Goal: Task Accomplishment & Management: Use online tool/utility

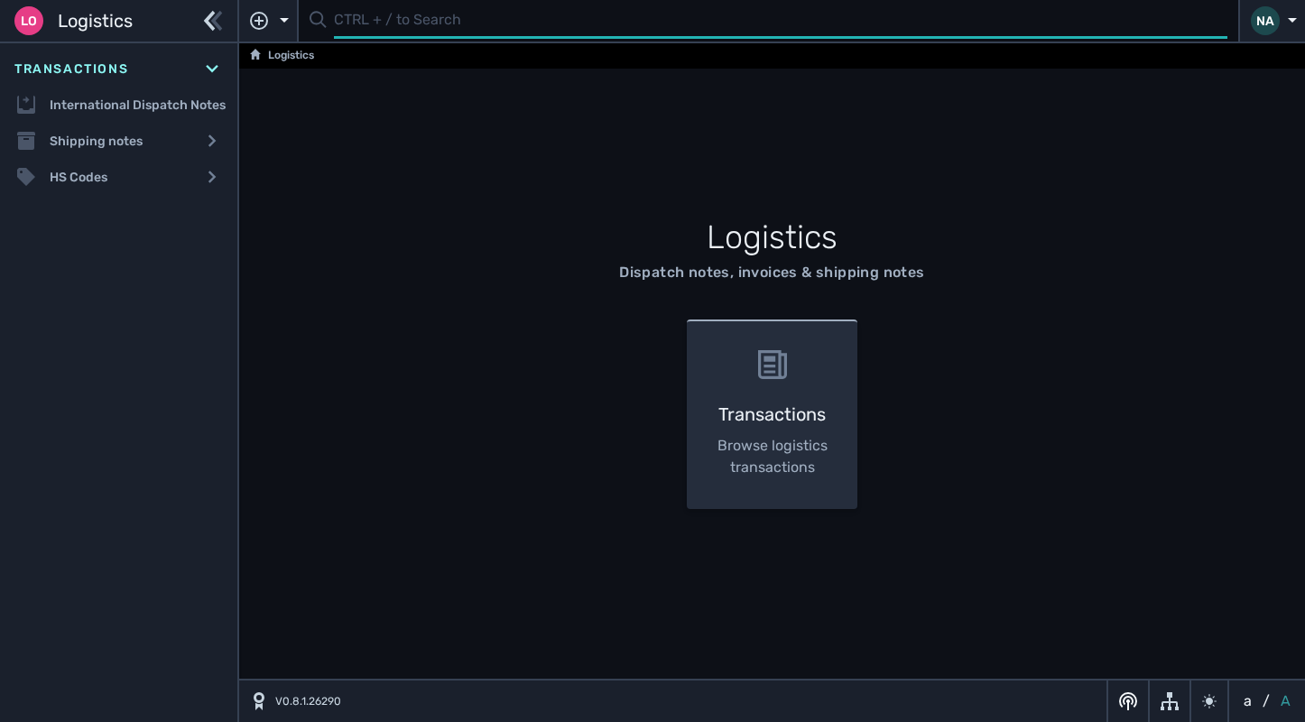
click at [370, 32] on input "text" at bounding box center [780, 21] width 893 height 35
type input "102814"
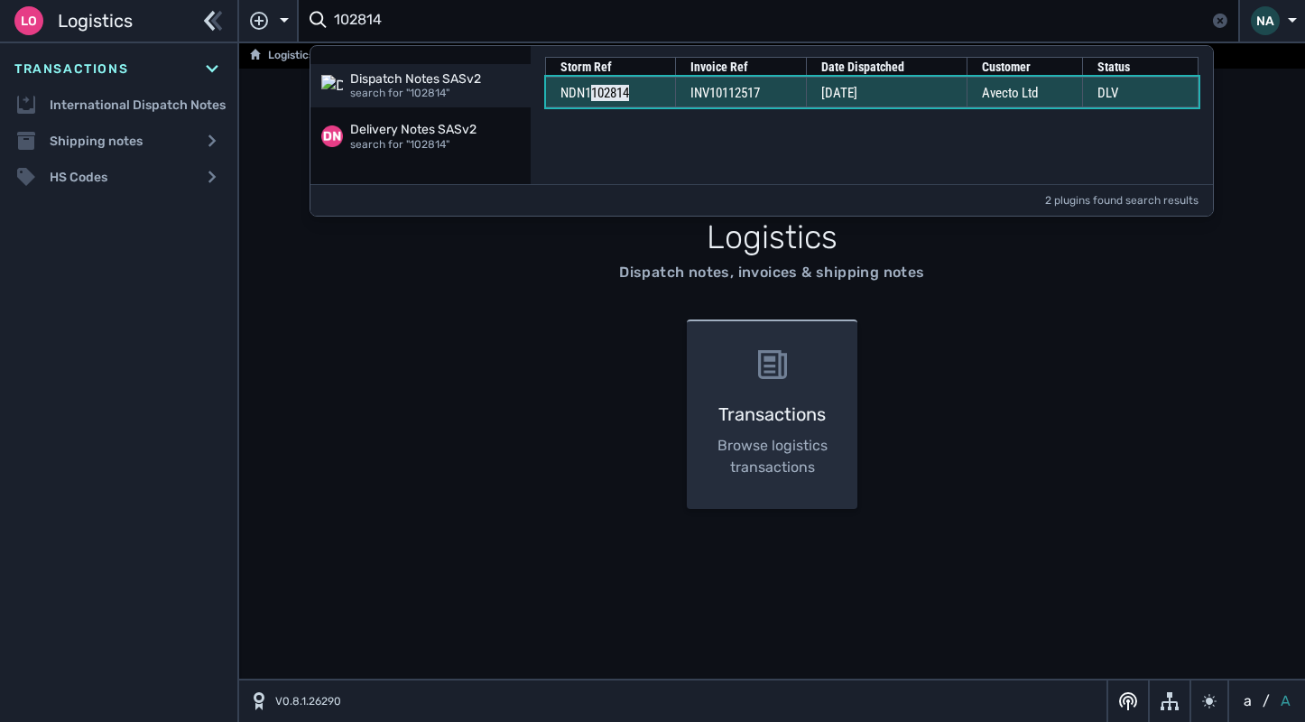
click at [791, 91] on td "INV10112517" at bounding box center [740, 92] width 131 height 31
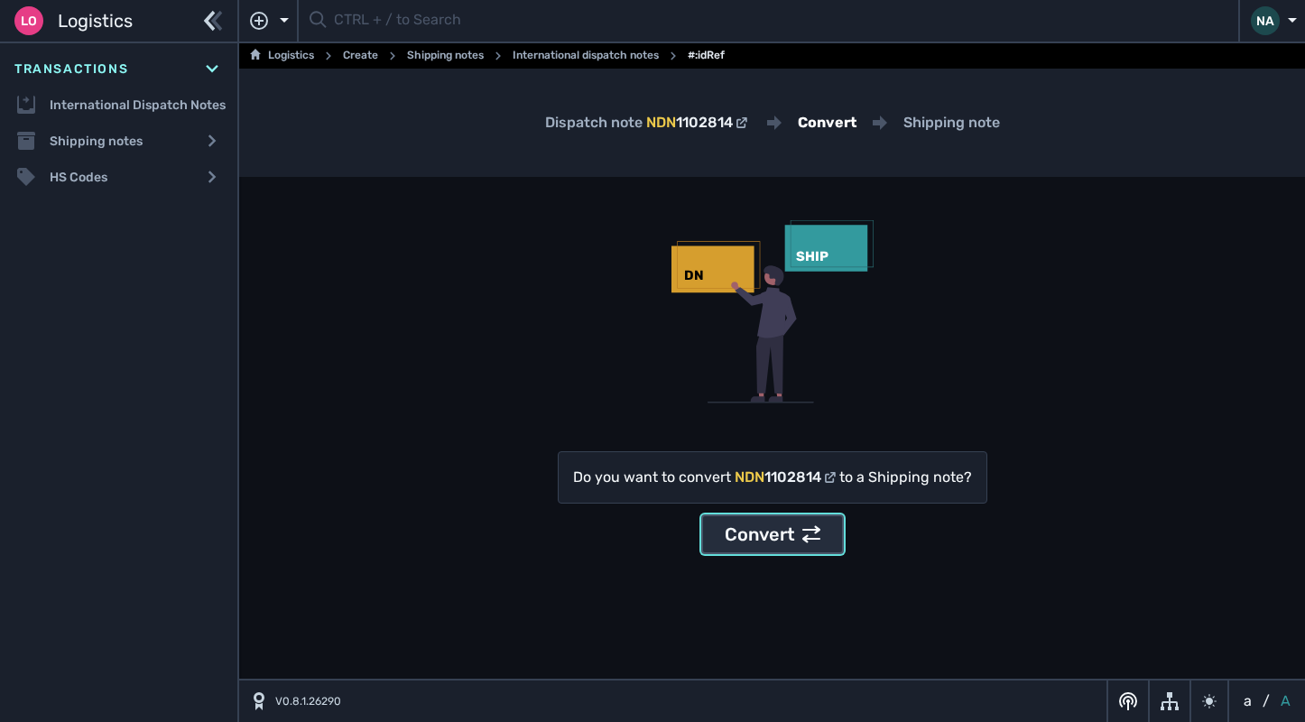
click at [802, 540] on icon at bounding box center [811, 534] width 18 height 17
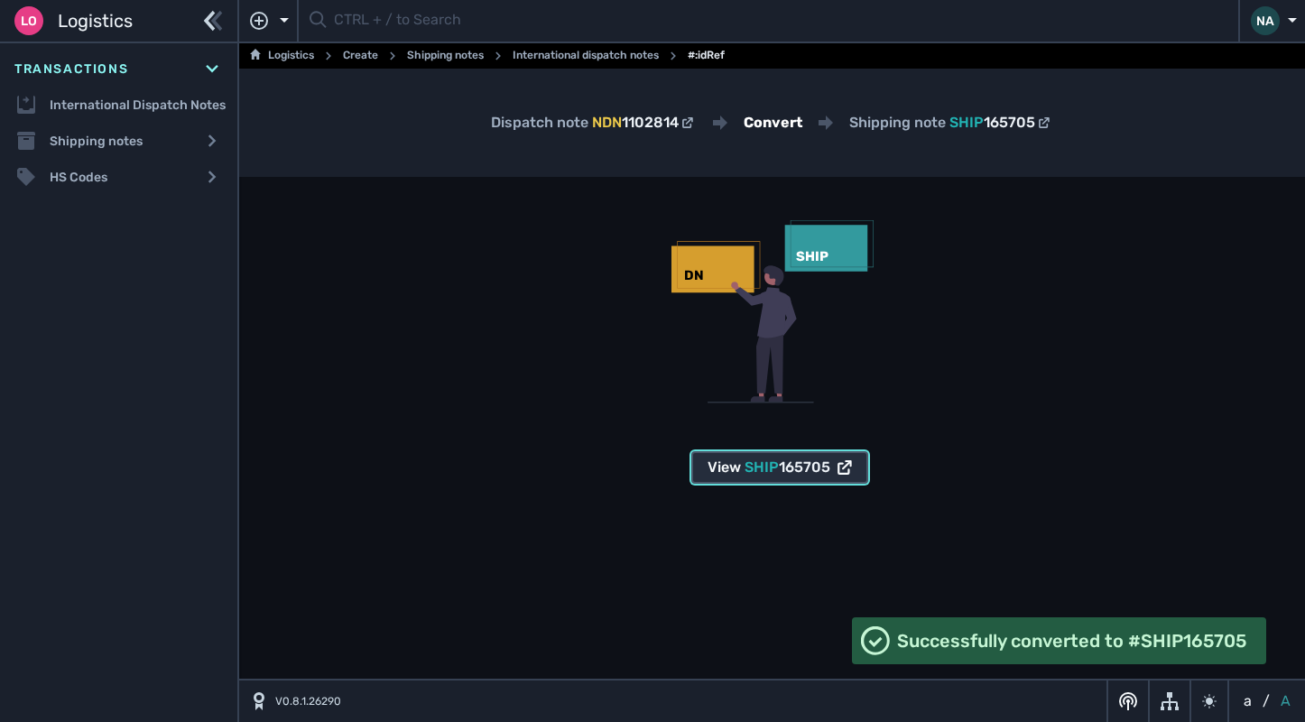
click at [799, 476] on span "SHIP 165705" at bounding box center [788, 468] width 86 height 22
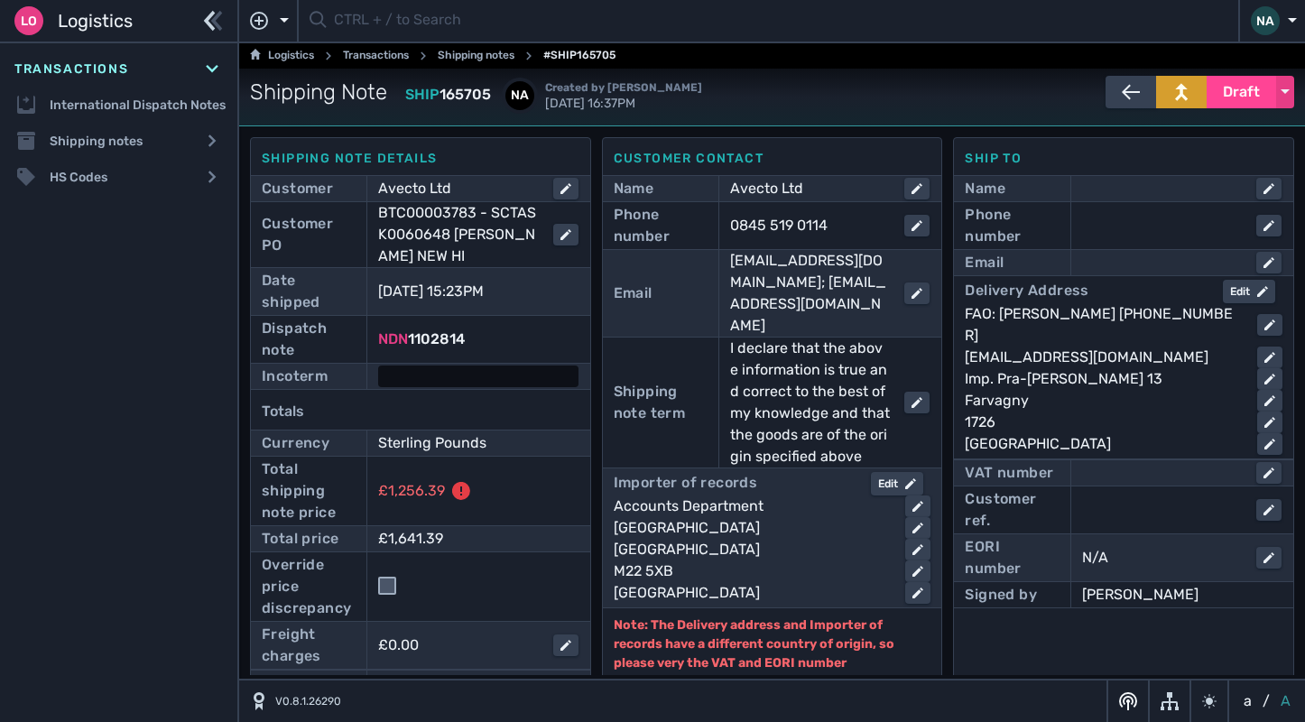
click at [469, 375] on div at bounding box center [477, 376] width 199 height 22
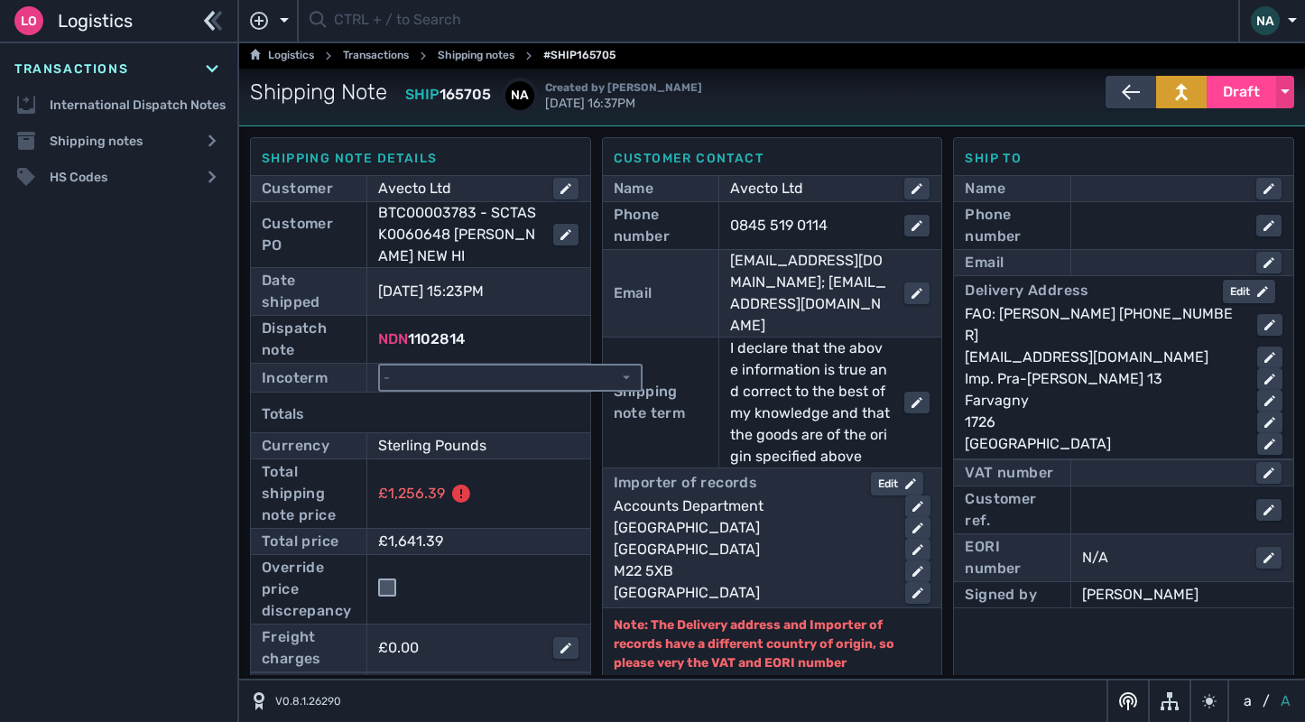
click at [469, 375] on select "- Ex Works - EXW Free Carrier - FCA Carriage Paid To - CPT Carriage Insurance P…" at bounding box center [510, 377] width 261 height 24
select select "[object Object]"
click at [380, 365] on select "- Ex Works - EXW Free Carrier - FCA Carriage Paid To - CPT Carriage Insurance P…" at bounding box center [510, 377] width 261 height 24
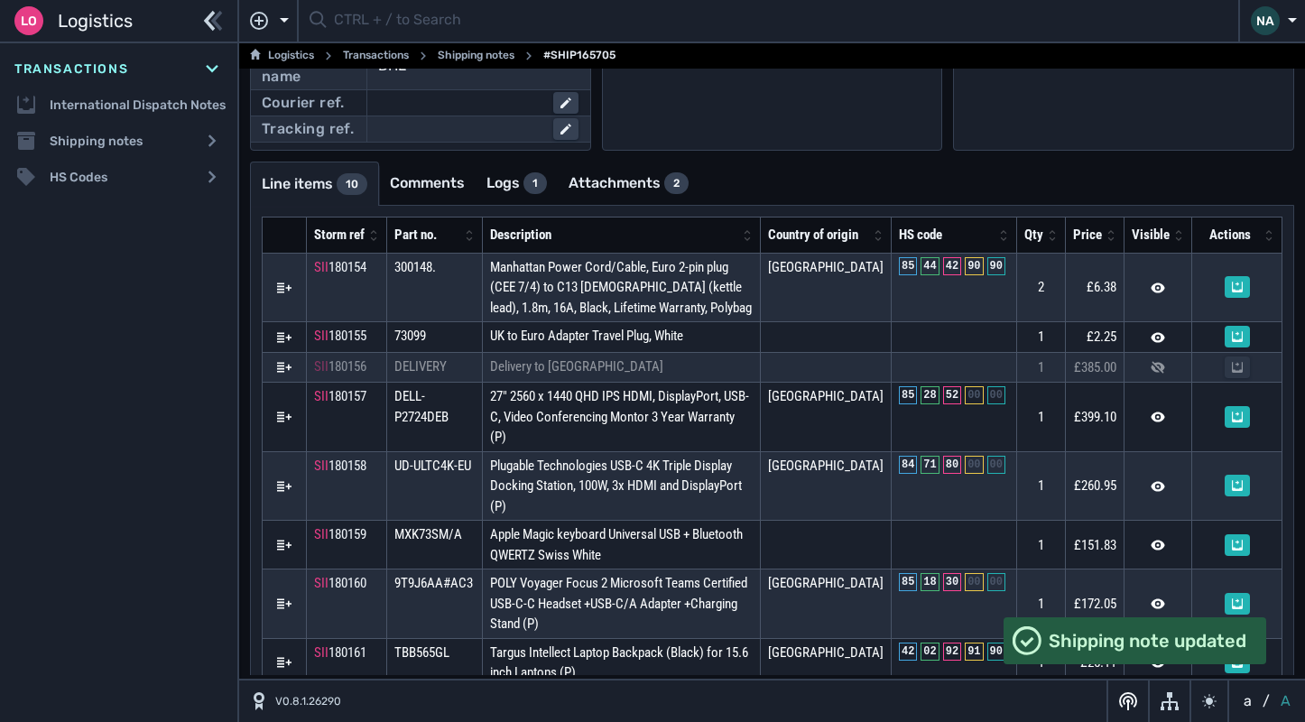
scroll to position [701, 0]
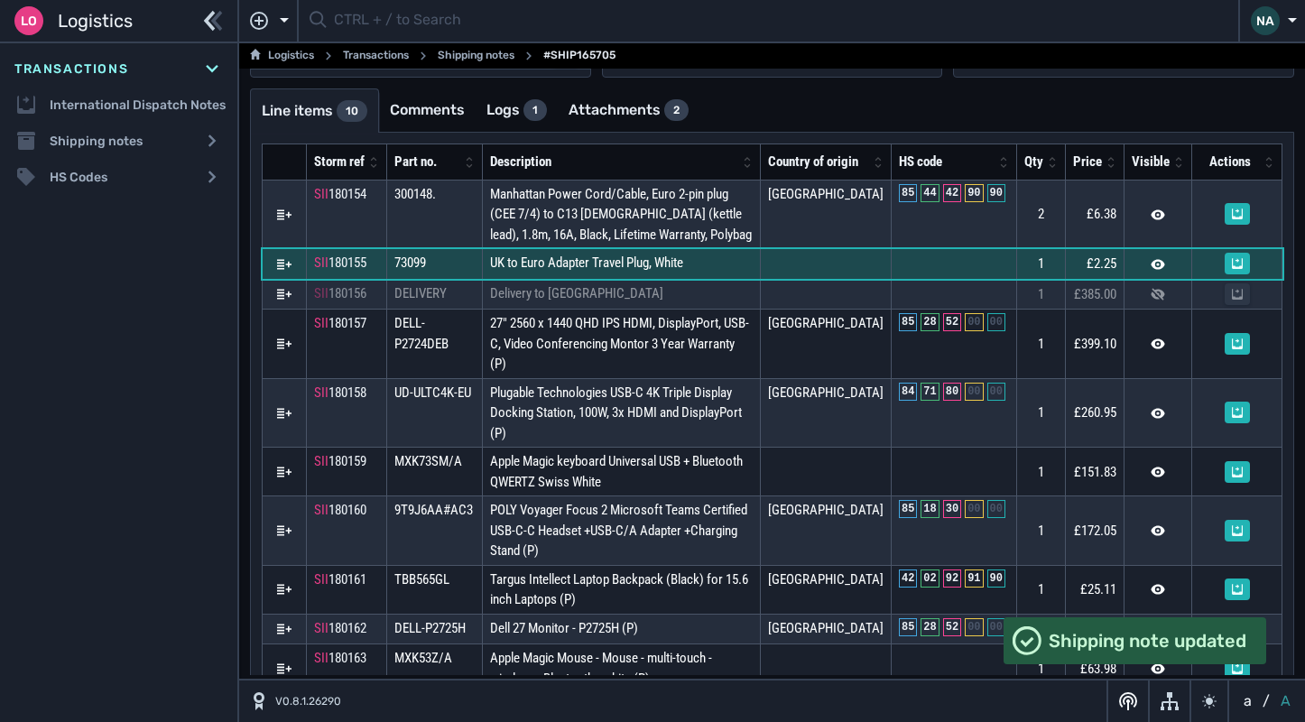
click at [734, 280] on td "UK to Euro Adapter Travel Plug, White" at bounding box center [621, 264] width 278 height 31
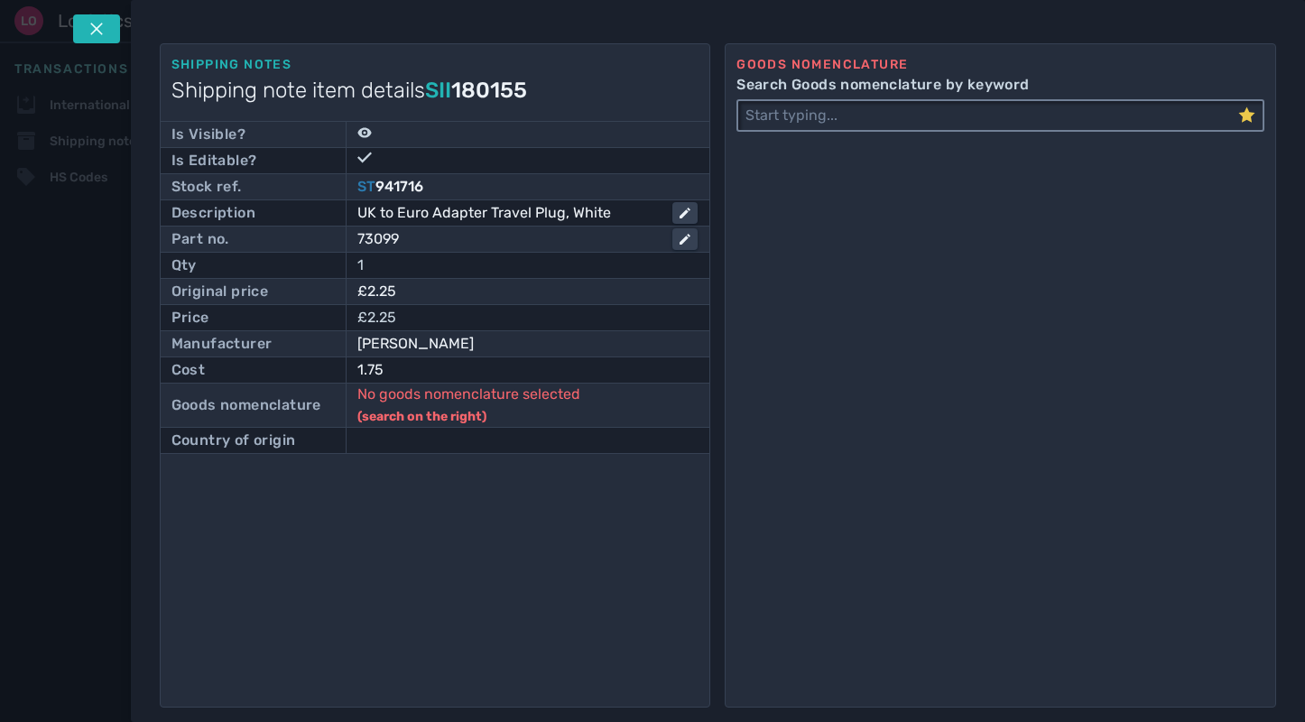
click at [811, 126] on input "Search Goods nomenclature by keyword" at bounding box center [988, 115] width 500 height 29
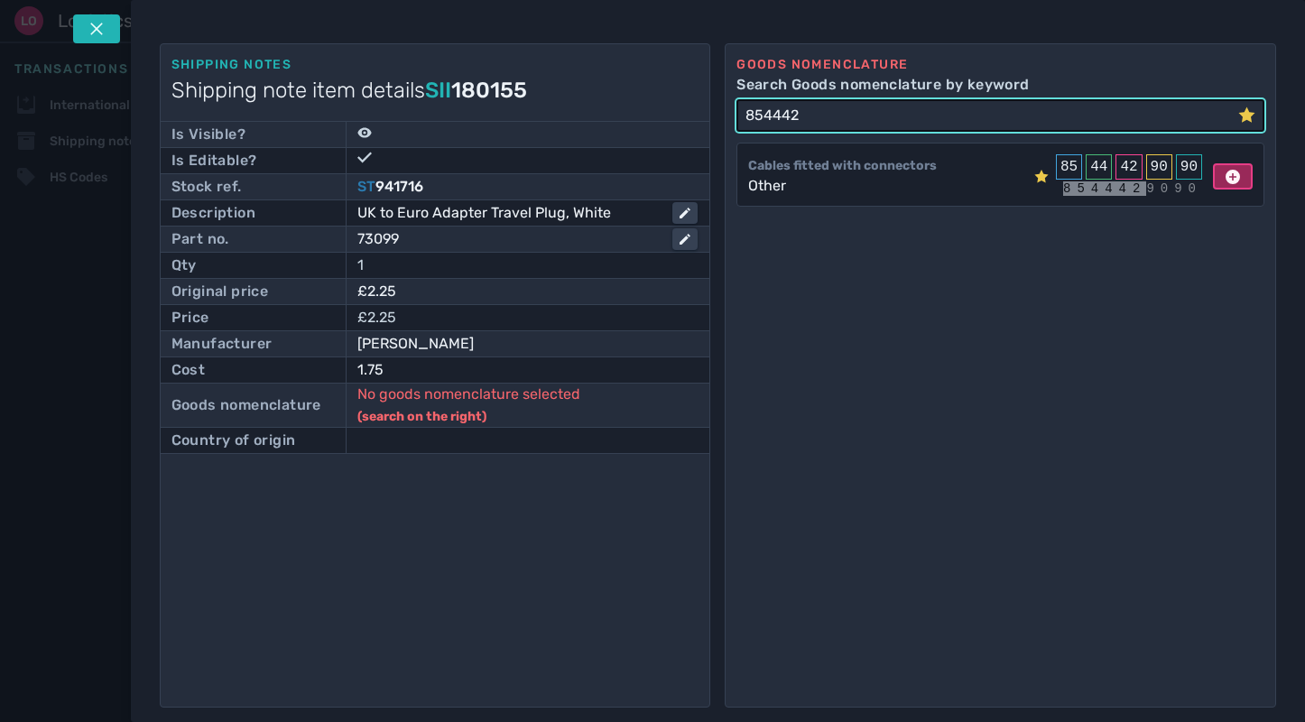
type input "854442"
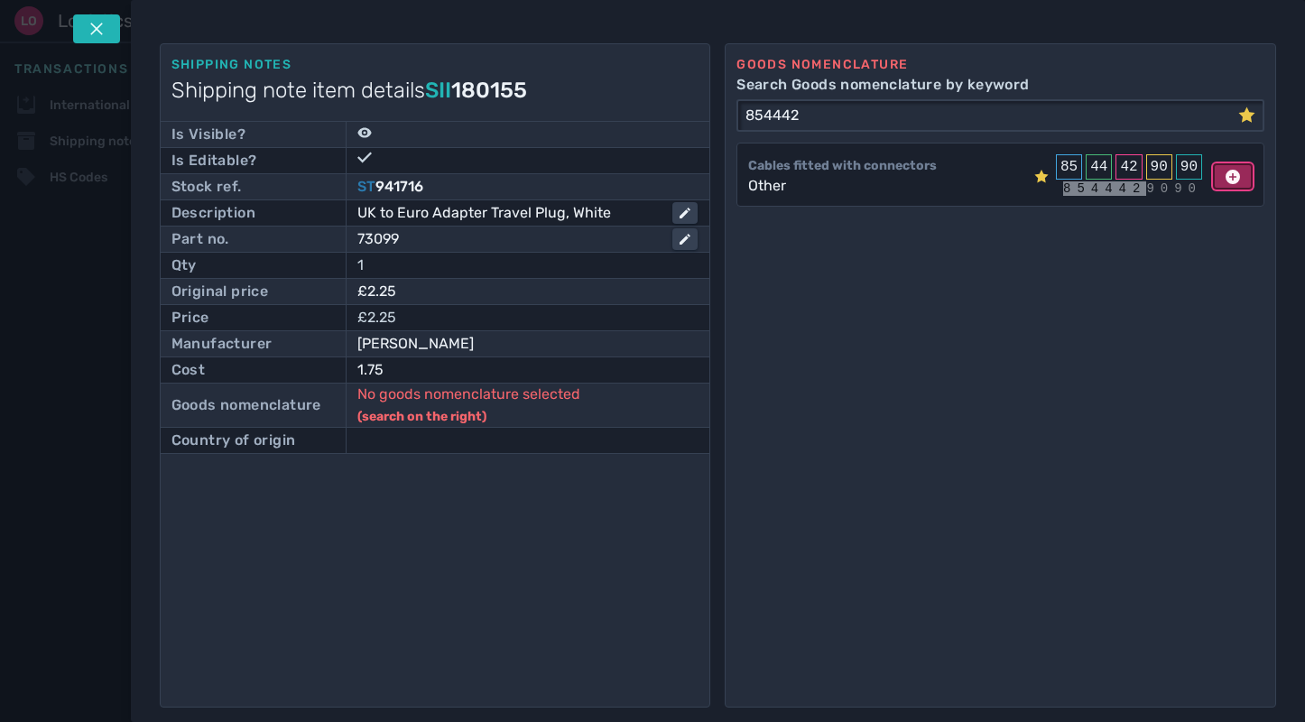
click at [1226, 175] on icon at bounding box center [1233, 177] width 14 height 14
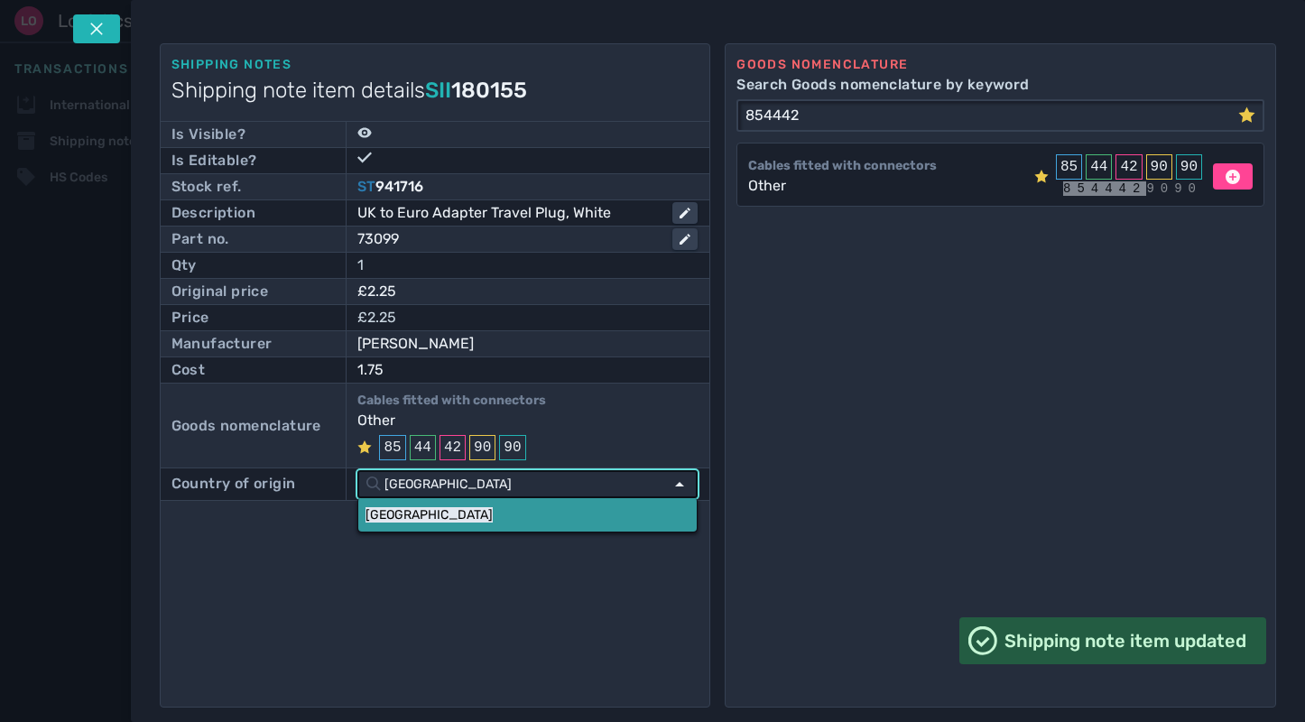
click at [385, 517] on mark "China" at bounding box center [428, 514] width 127 height 15
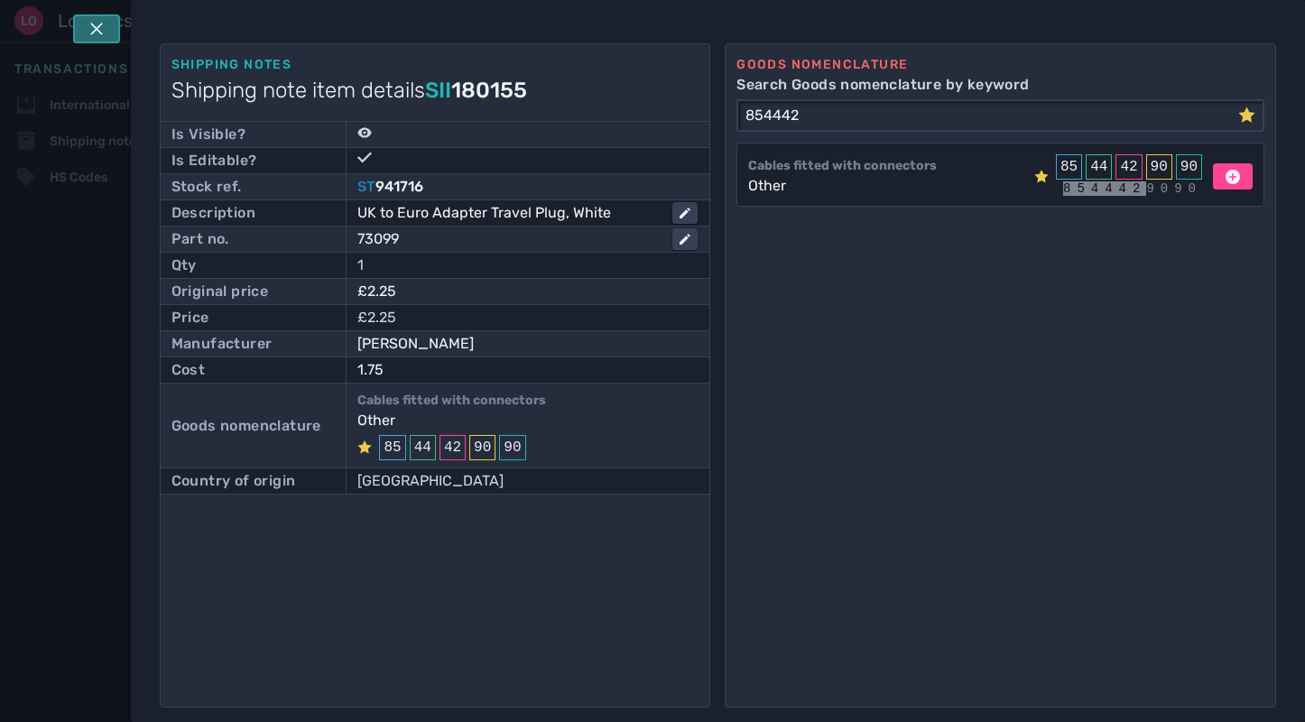
click at [92, 32] on icon at bounding box center [96, 29] width 13 height 13
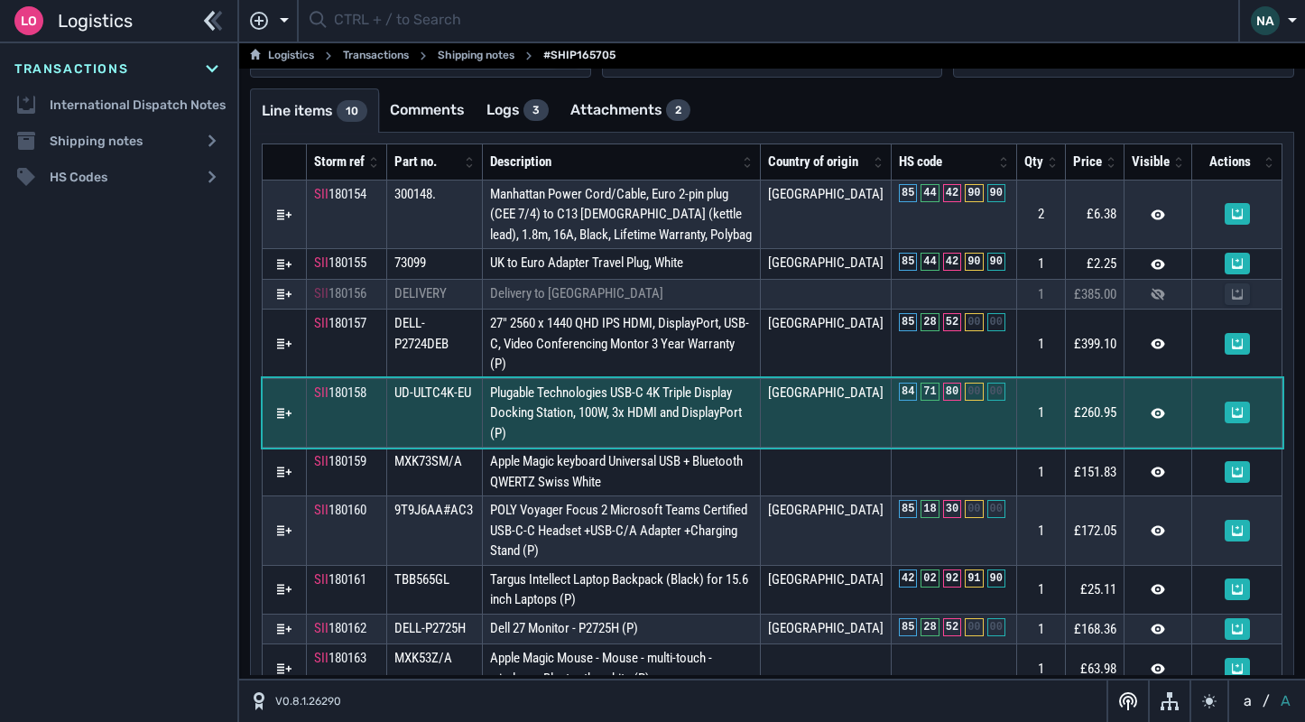
click at [750, 408] on td "Plugable Technologies USB-C 4K Triple Display Docking Station, 100W, 3x HDMI an…" at bounding box center [621, 412] width 278 height 69
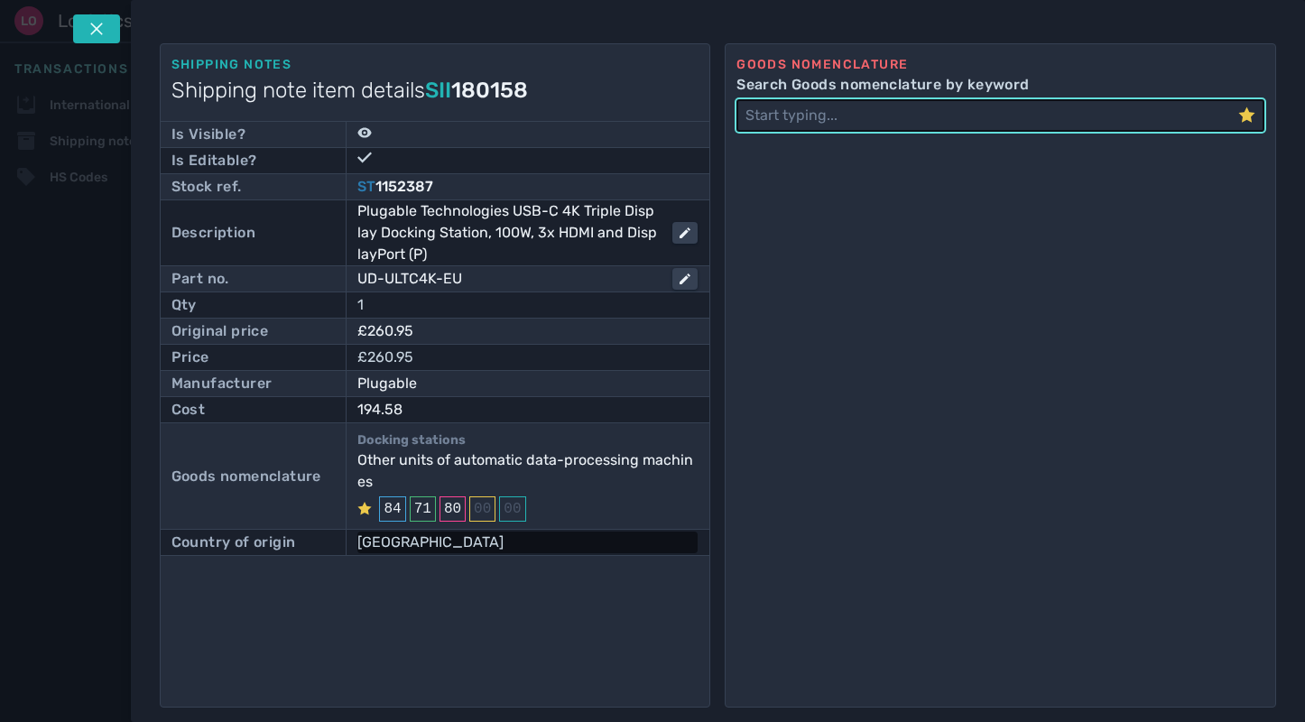
click at [428, 550] on div "China" at bounding box center [527, 543] width 340 height 22
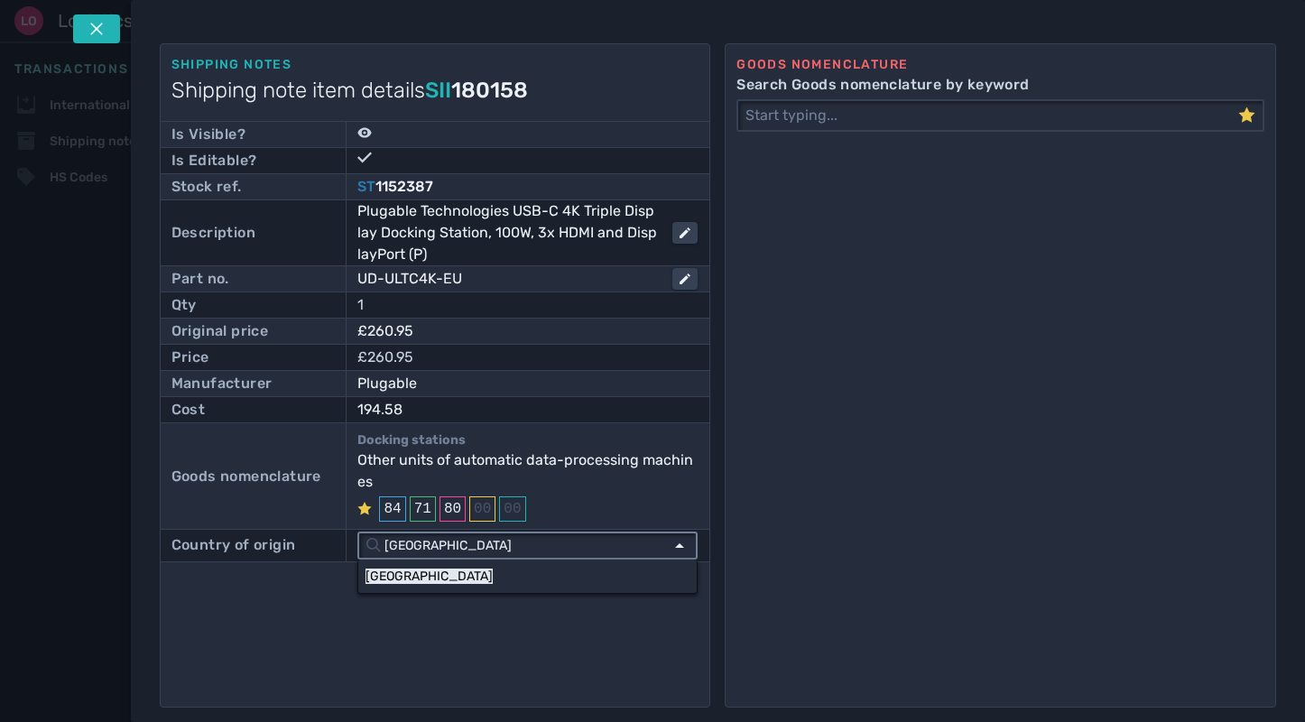
drag, startPoint x: 651, startPoint y: 546, endPoint x: 599, endPoint y: 556, distance: 52.4
click at [649, 546] on input "China" at bounding box center [522, 545] width 282 height 24
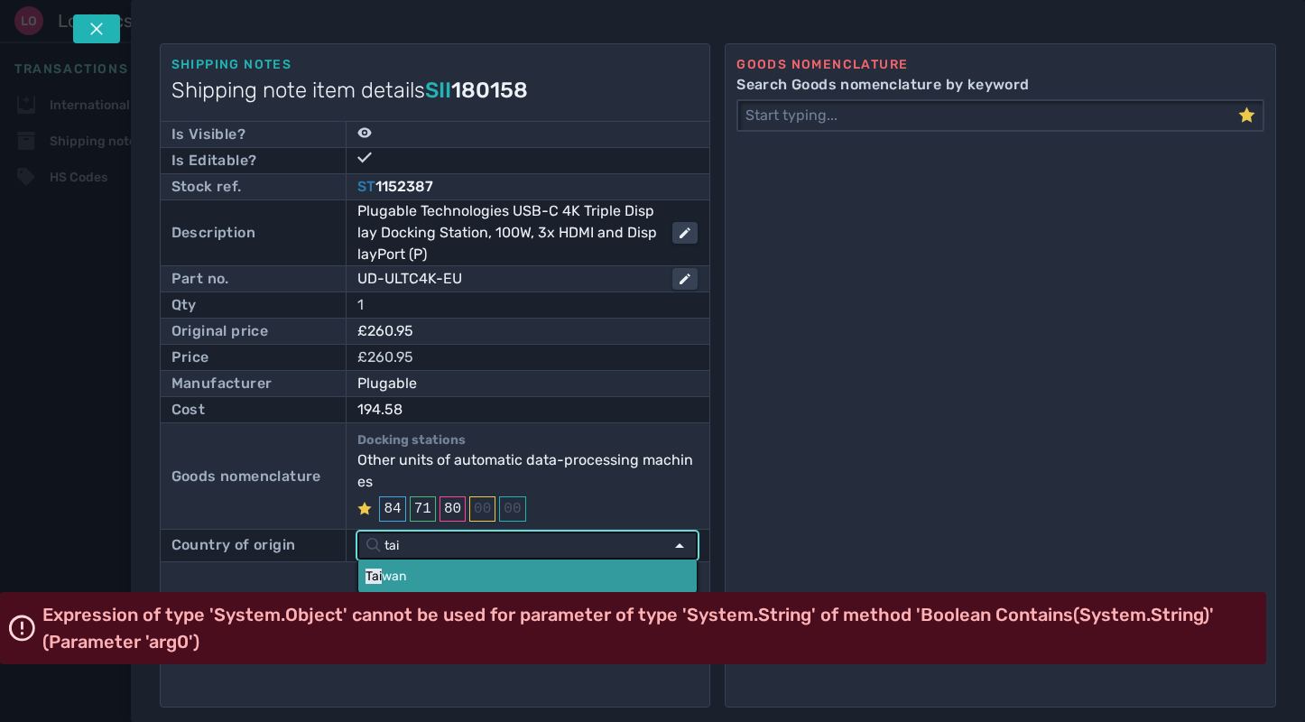
click at [461, 576] on link "Tai wan" at bounding box center [527, 576] width 338 height 33
type input "Taiwan"
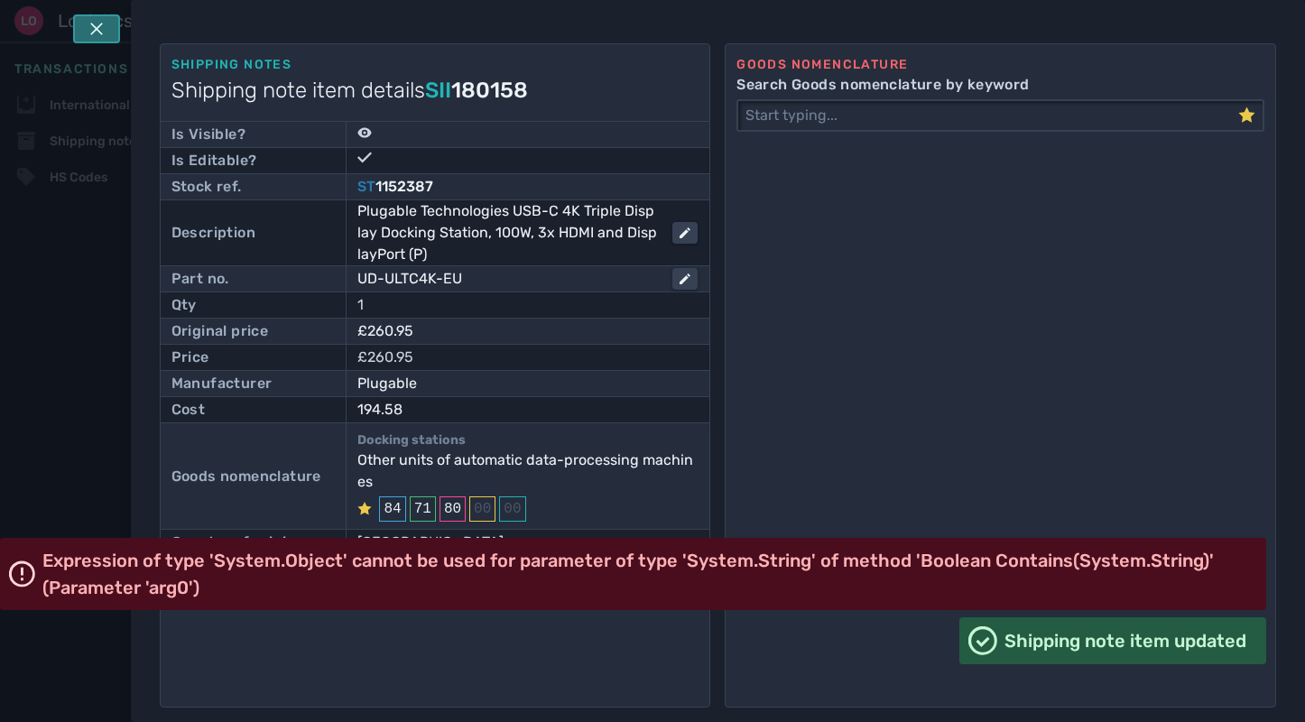
click at [89, 25] on icon at bounding box center [96, 29] width 14 height 14
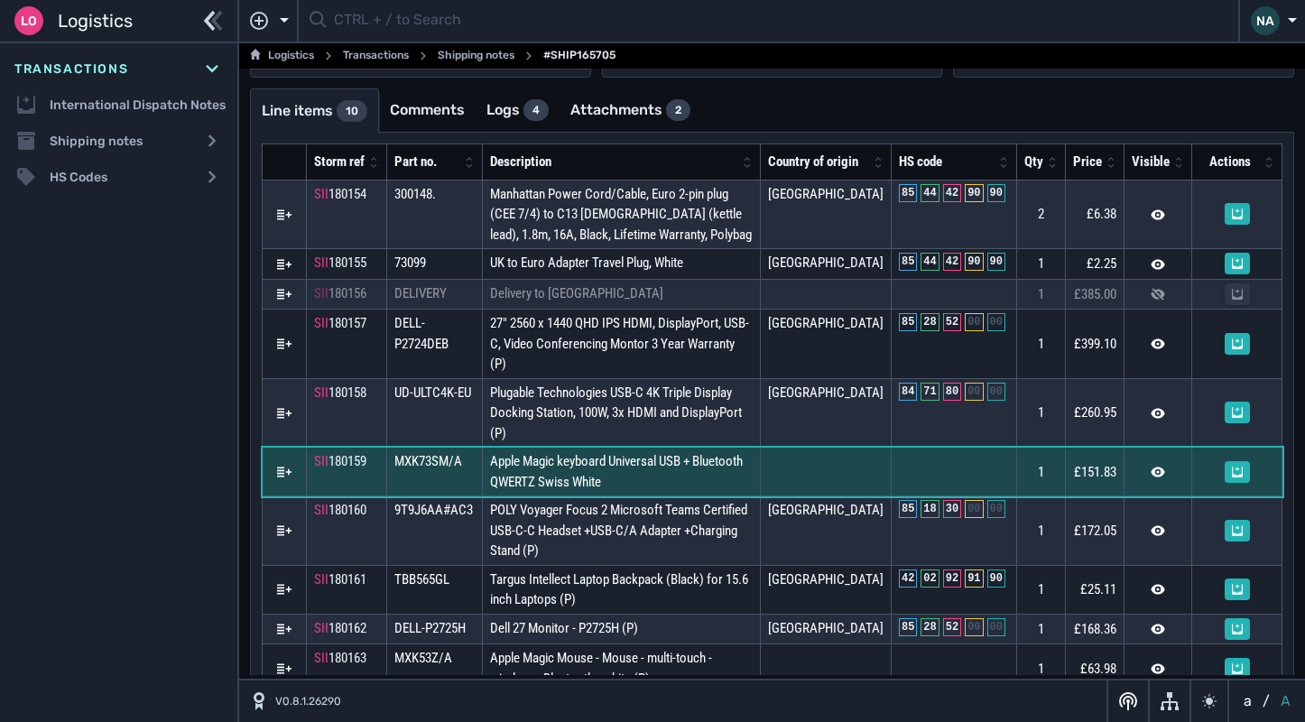
click at [663, 460] on td "Apple Magic keyboard Universal USB + Bluetooth QWERTZ Swiss White" at bounding box center [621, 472] width 278 height 49
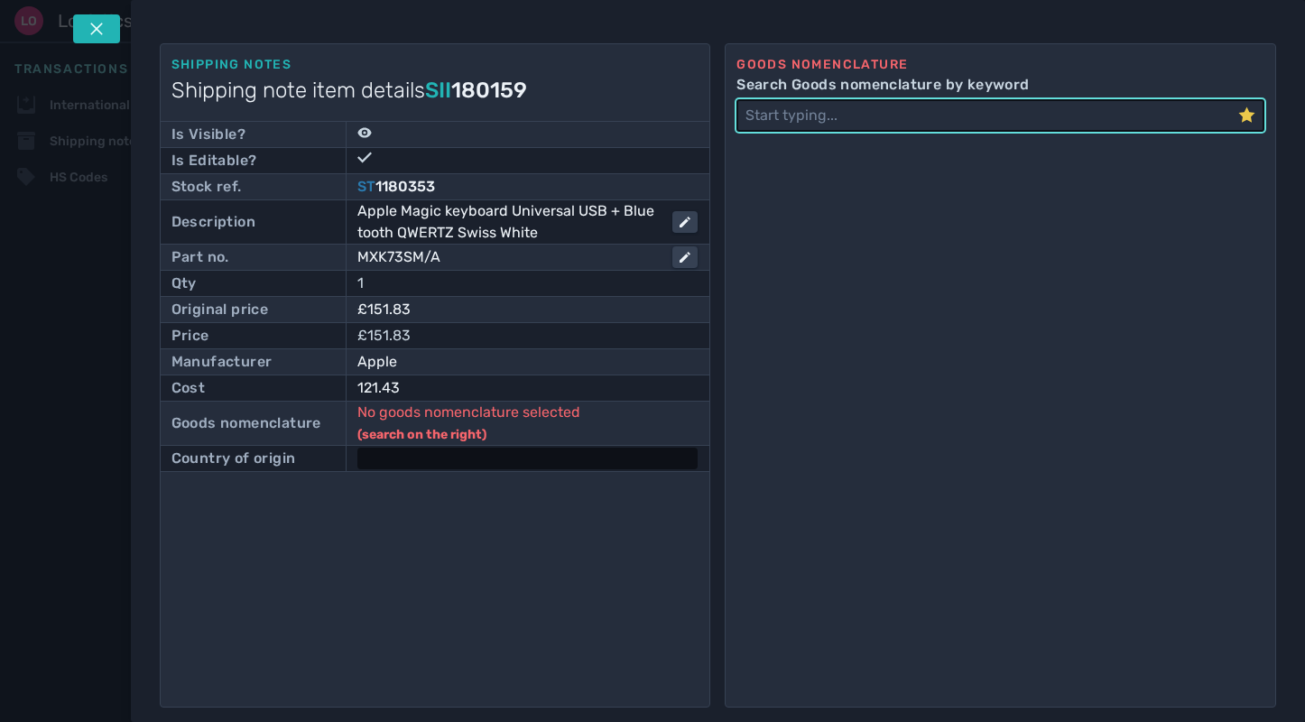
click at [418, 451] on div at bounding box center [527, 459] width 340 height 22
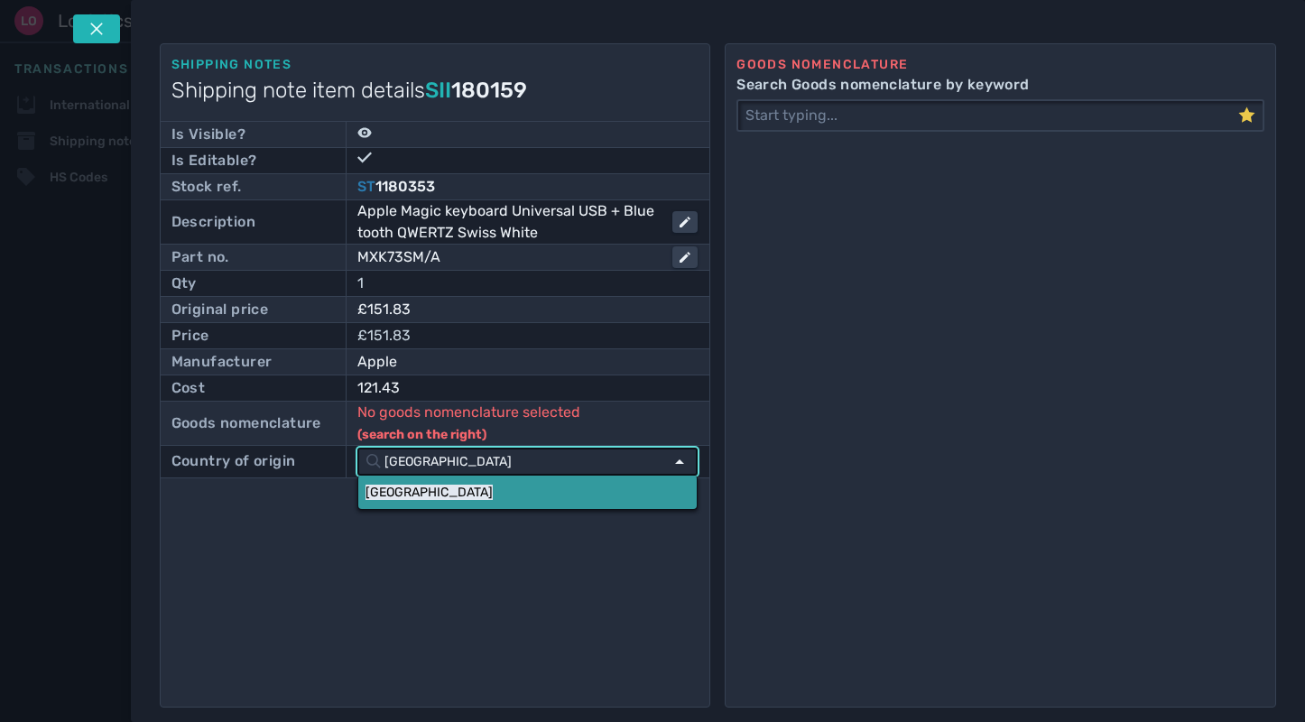
click at [412, 476] on link "China" at bounding box center [527, 492] width 338 height 33
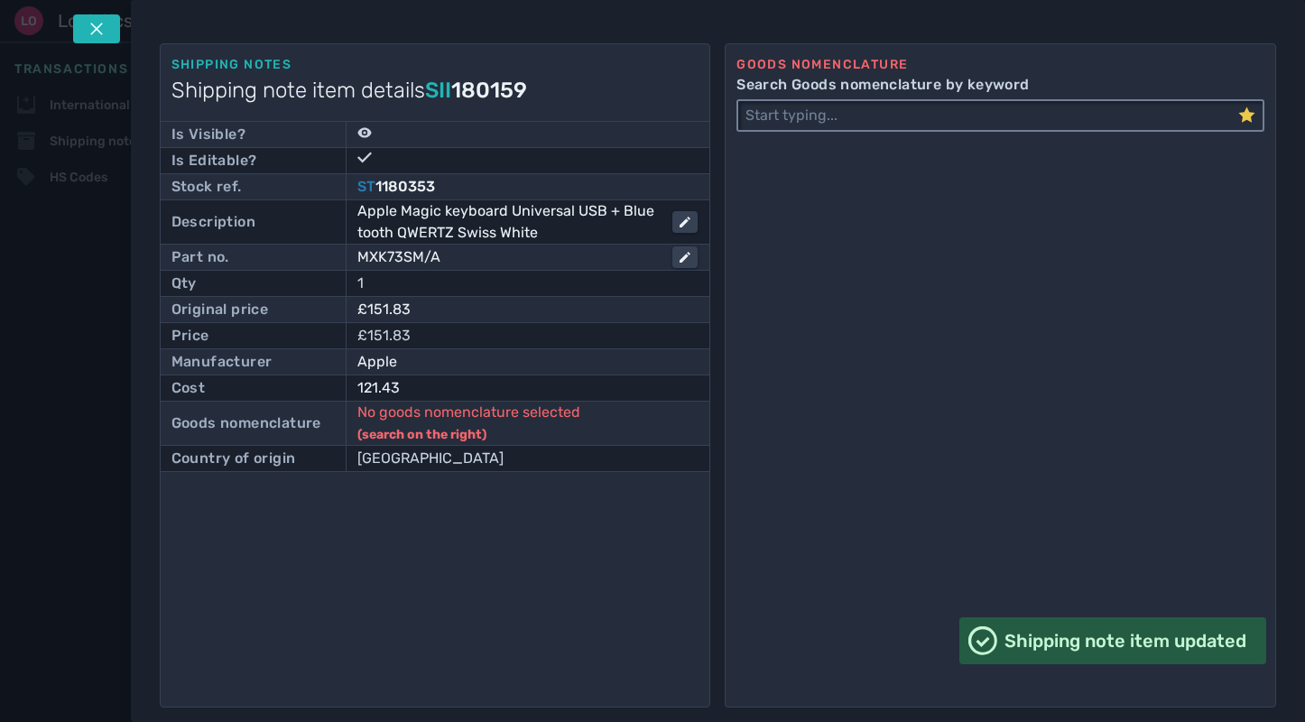
click at [812, 125] on input "Search Goods nomenclature by keyword" at bounding box center [988, 115] width 500 height 29
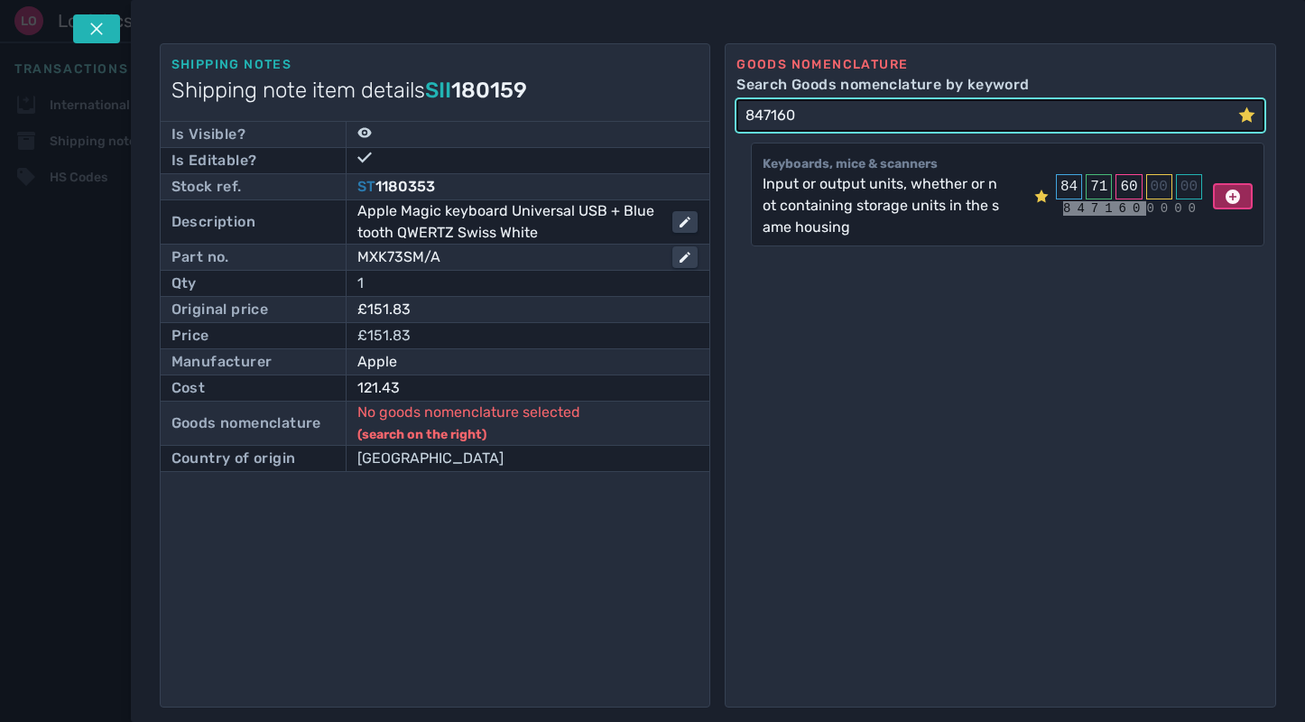
type input "847160"
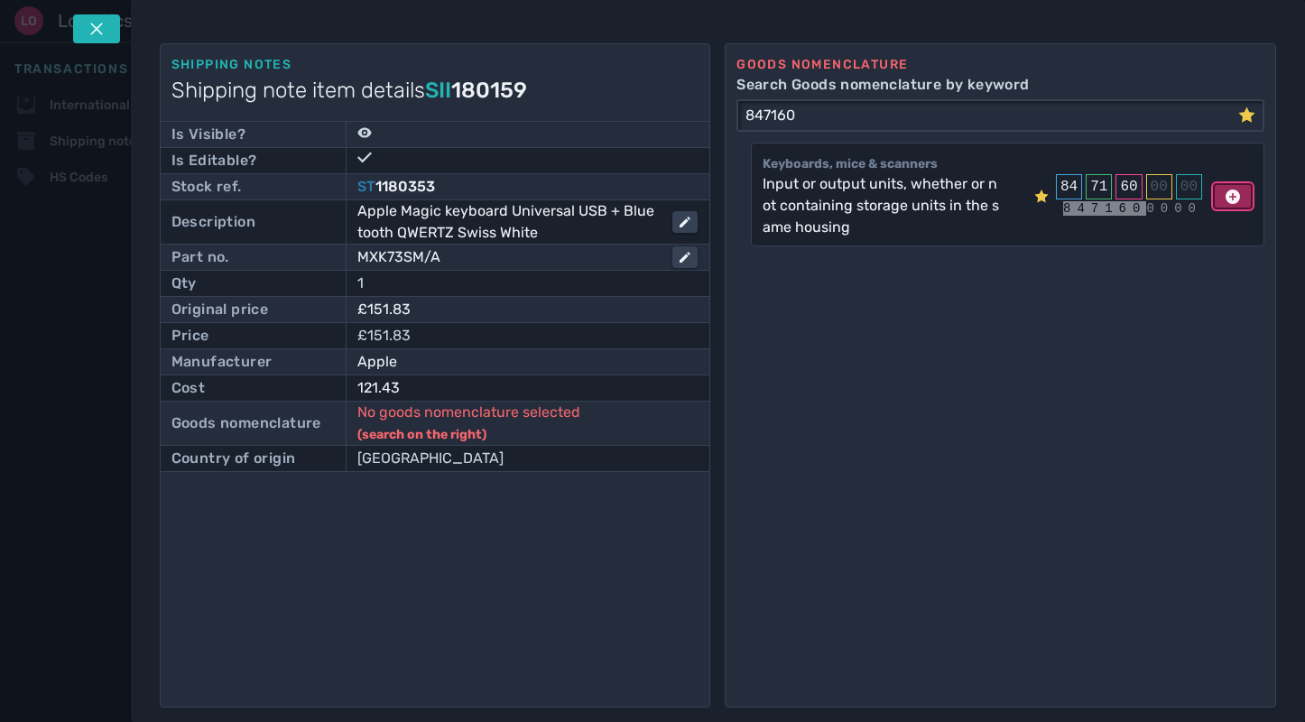
click at [1226, 190] on icon at bounding box center [1233, 197] width 14 height 14
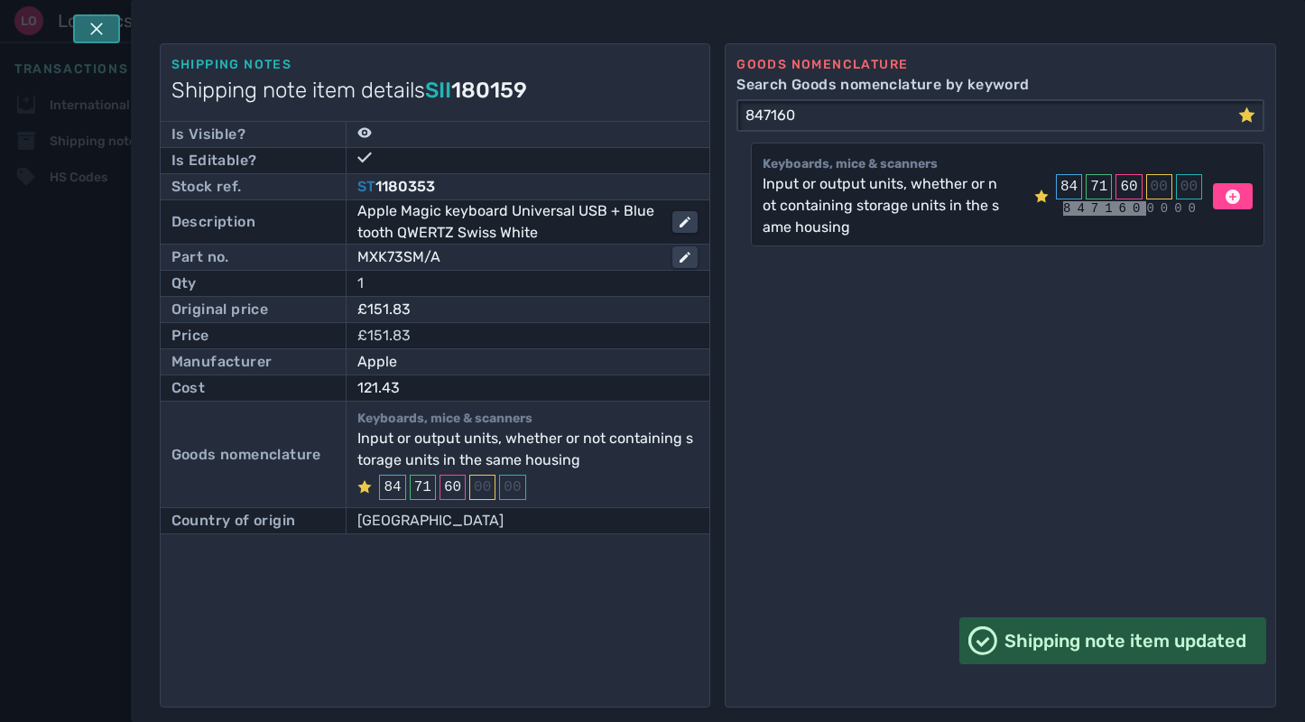
click at [105, 32] on button at bounding box center [96, 28] width 47 height 29
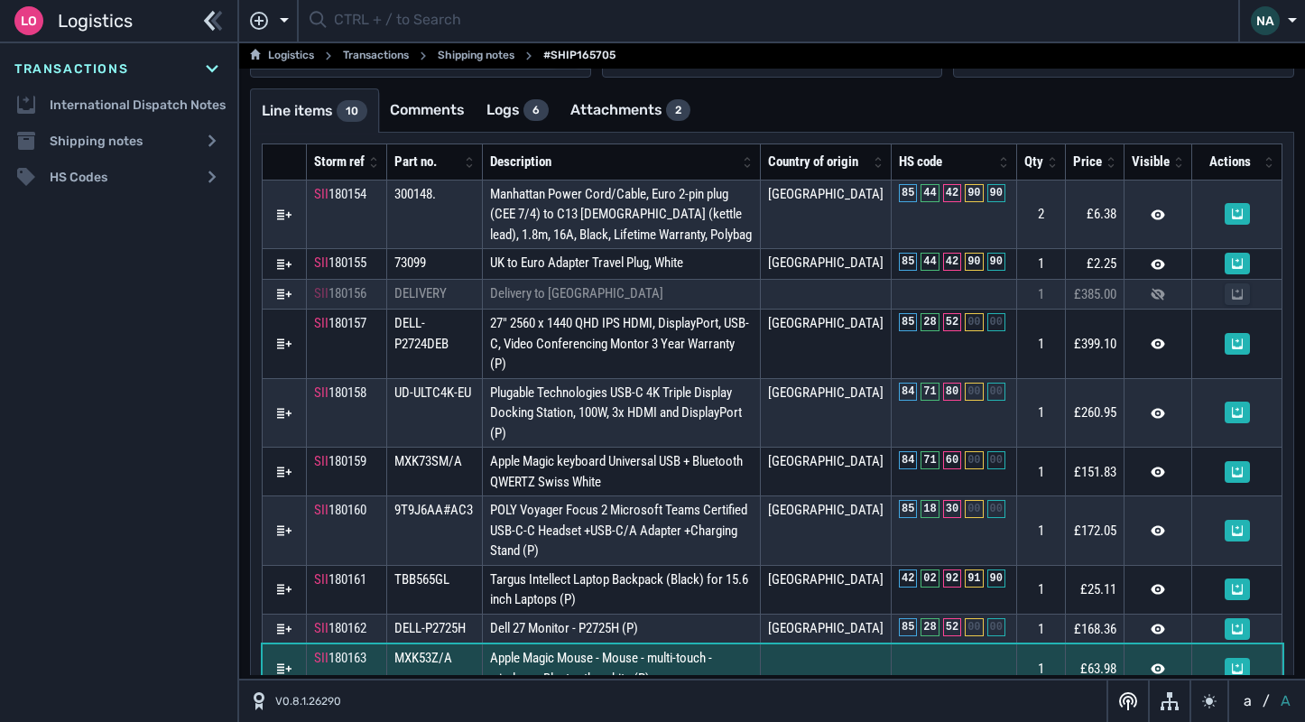
click at [656, 644] on td "Apple Magic Mouse - Mouse - multi-touch - wireless - Bluetooth - white (P)" at bounding box center [621, 668] width 278 height 49
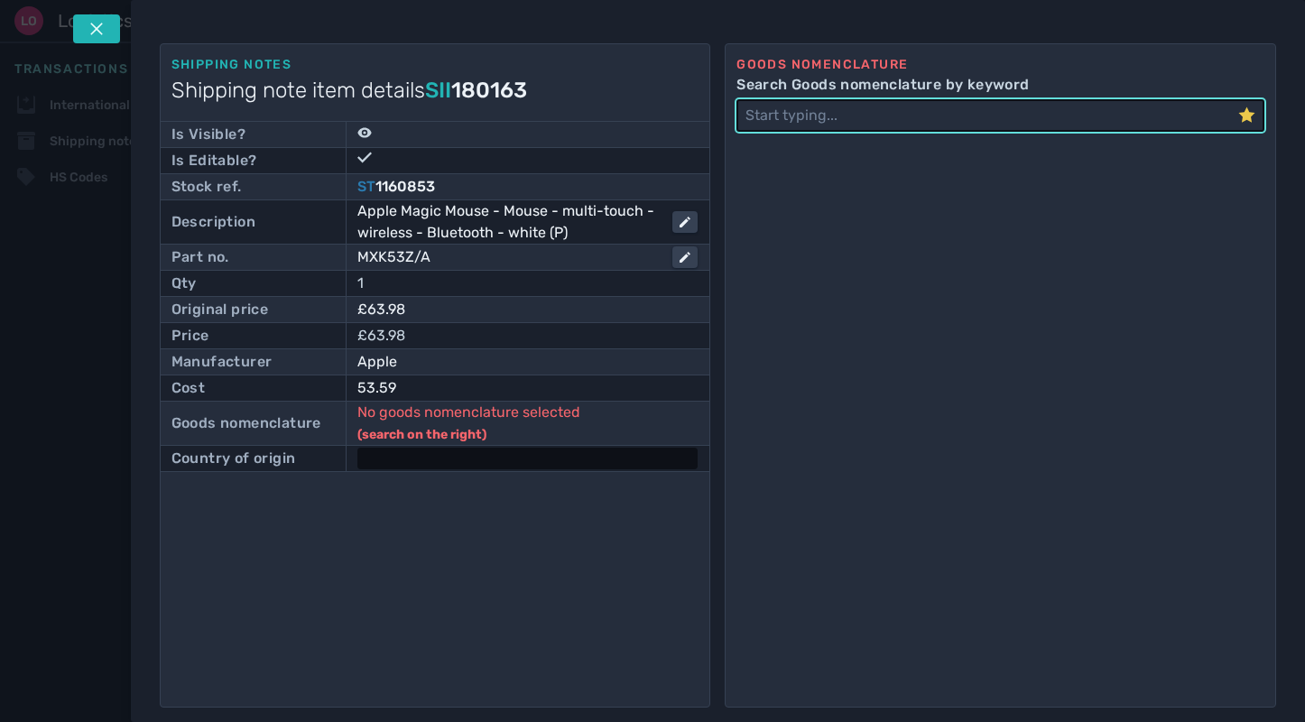
click at [429, 466] on div at bounding box center [527, 459] width 340 height 22
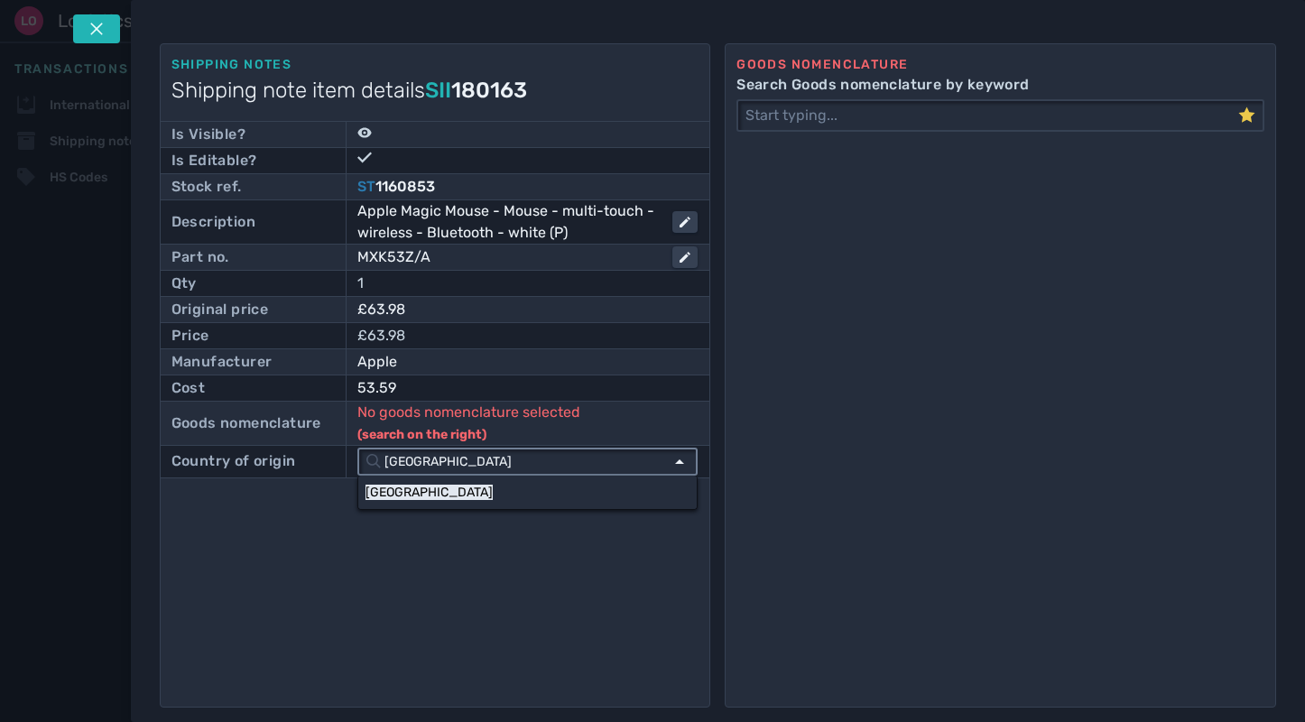
click at [424, 469] on input "China" at bounding box center [522, 461] width 282 height 24
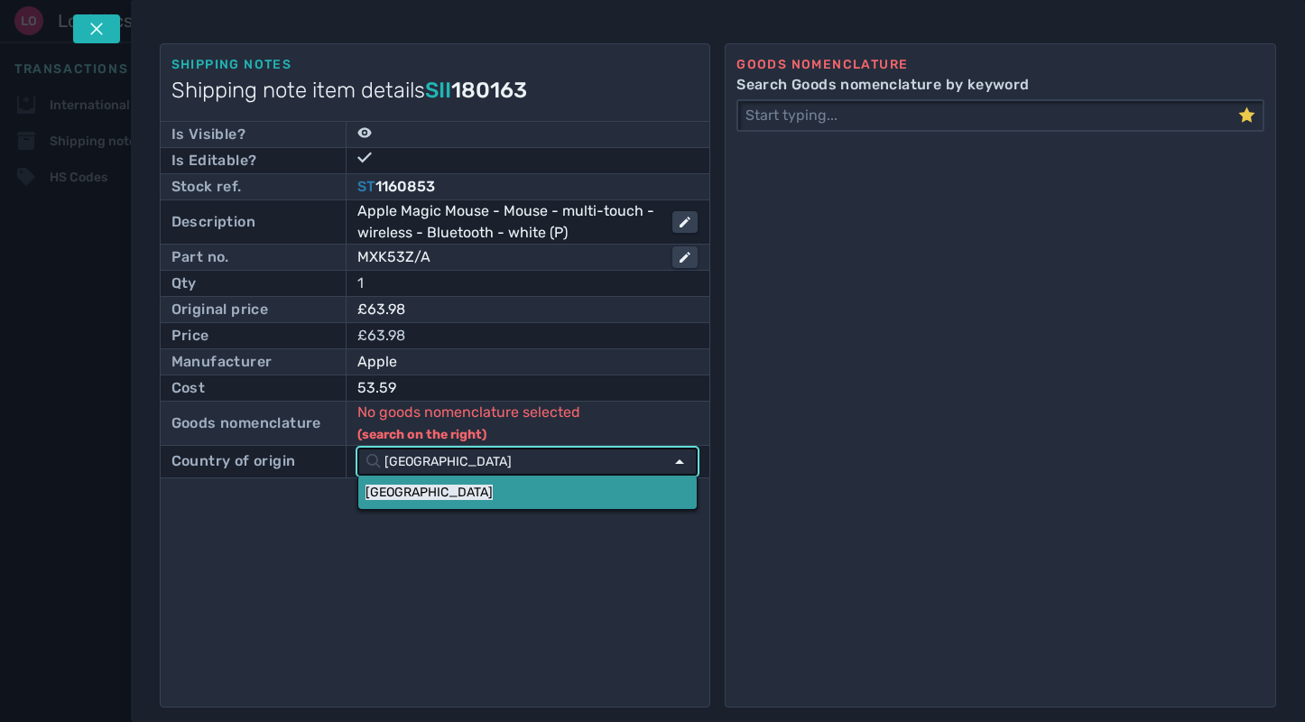
click at [418, 492] on link "China" at bounding box center [527, 492] width 338 height 33
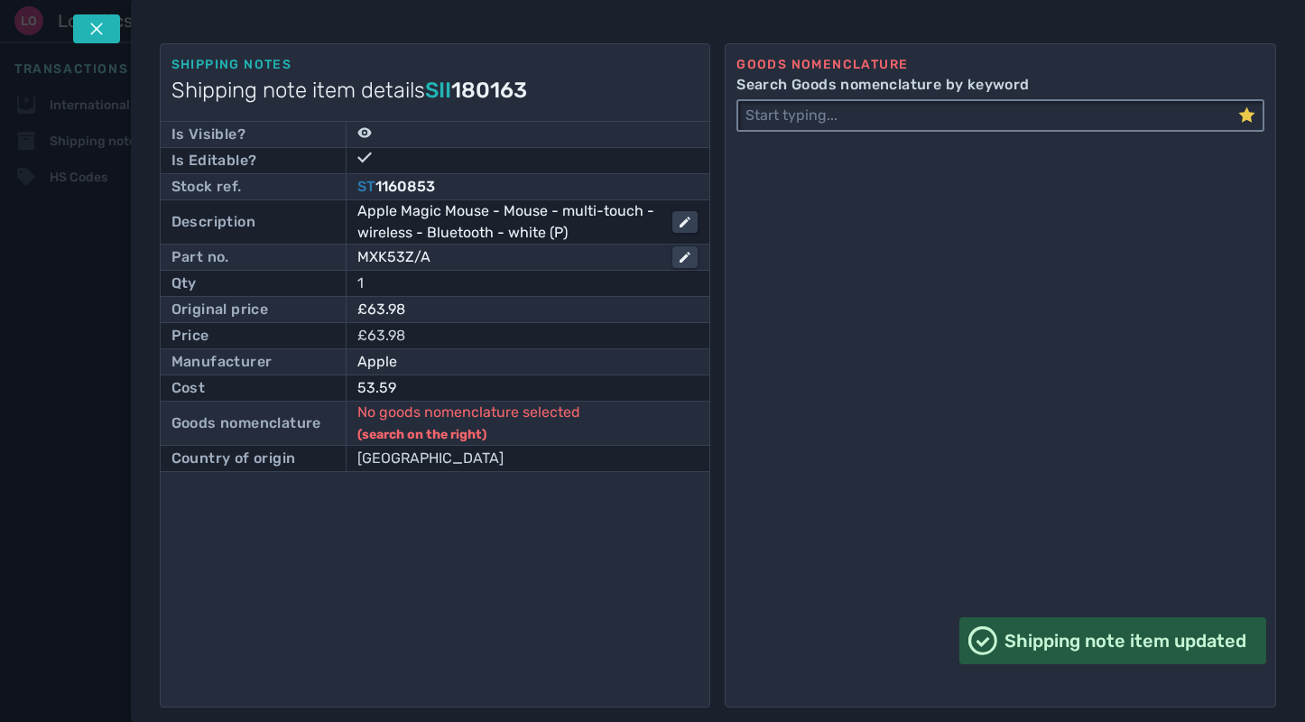
click at [846, 126] on input "Search Goods nomenclature by keyword" at bounding box center [988, 115] width 500 height 29
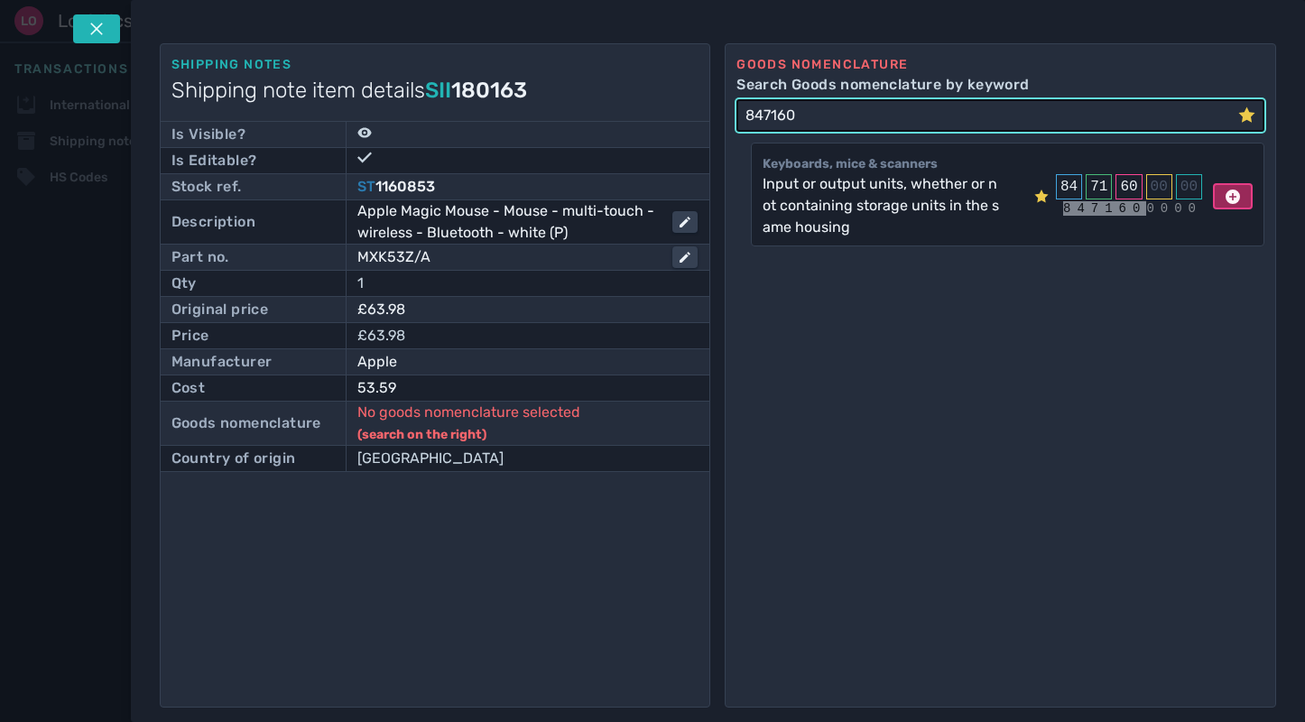
type input "847160"
click at [1226, 192] on icon at bounding box center [1233, 197] width 14 height 14
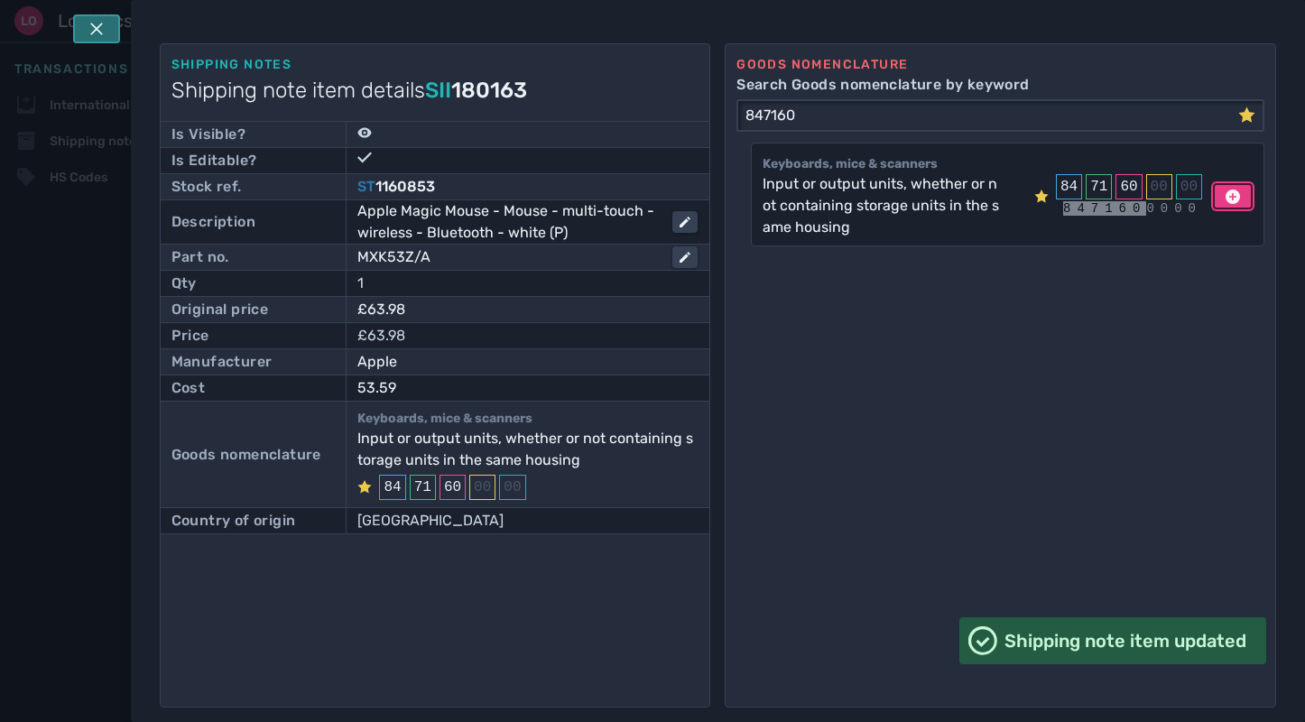
click at [94, 24] on icon at bounding box center [96, 29] width 14 height 14
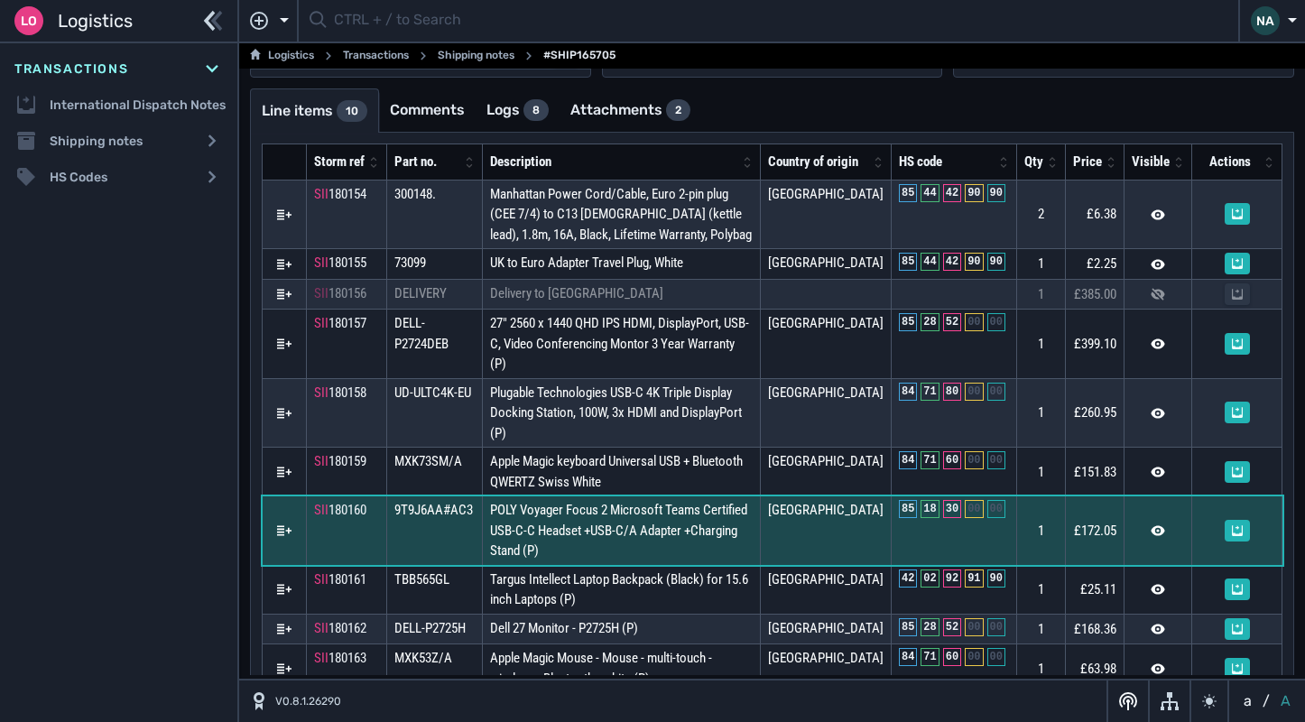
click at [652, 503] on span "POLY Voyager Focus 2 Microsoft Teams Certified USB-C-C Headset +USB-C/A Adapter…" at bounding box center [618, 530] width 257 height 57
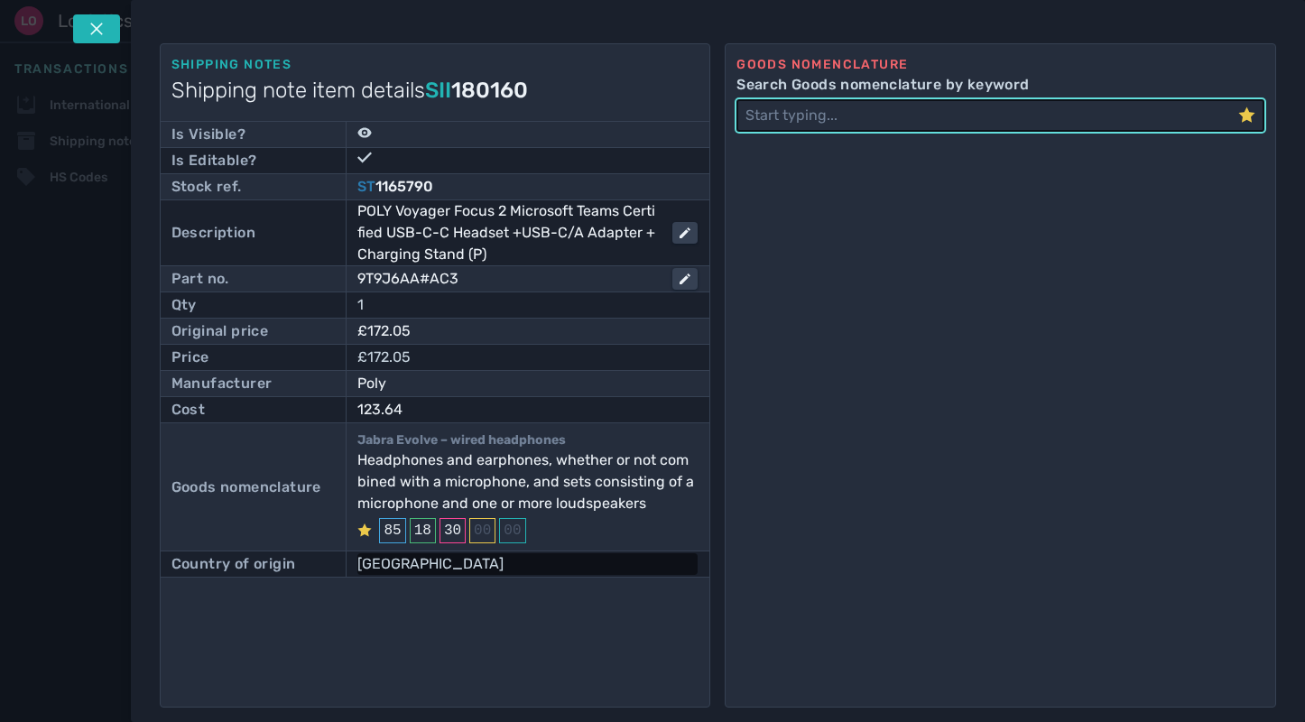
click at [388, 561] on div "China" at bounding box center [527, 564] width 340 height 22
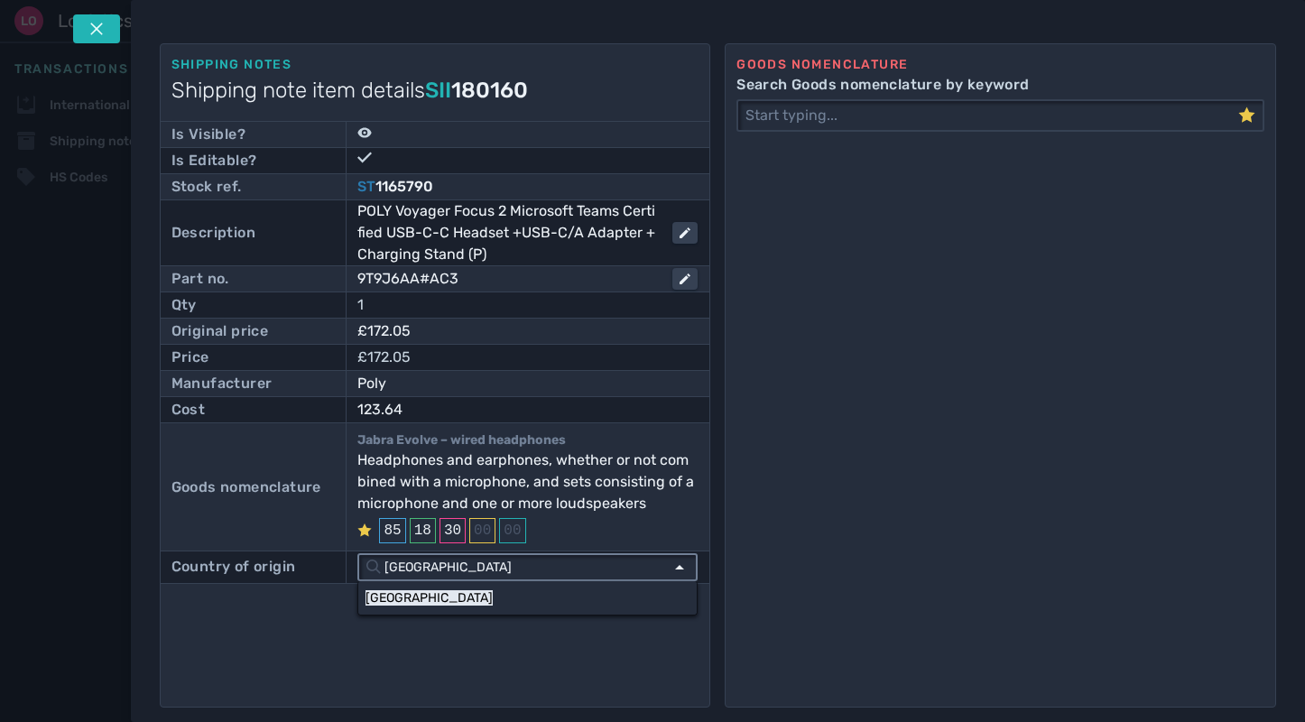
click at [653, 567] on input "China" at bounding box center [522, 567] width 282 height 24
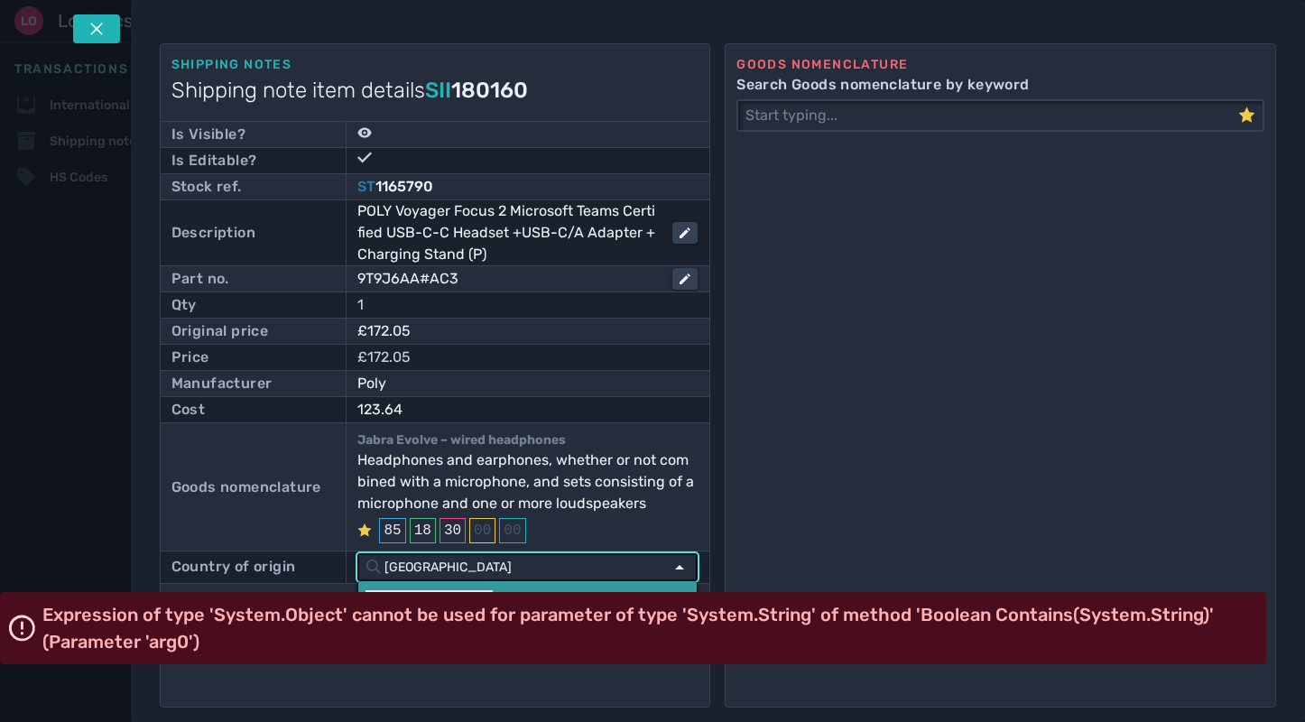
click at [444, 587] on link "Mexico" at bounding box center [527, 597] width 338 height 33
type input "Mexico"
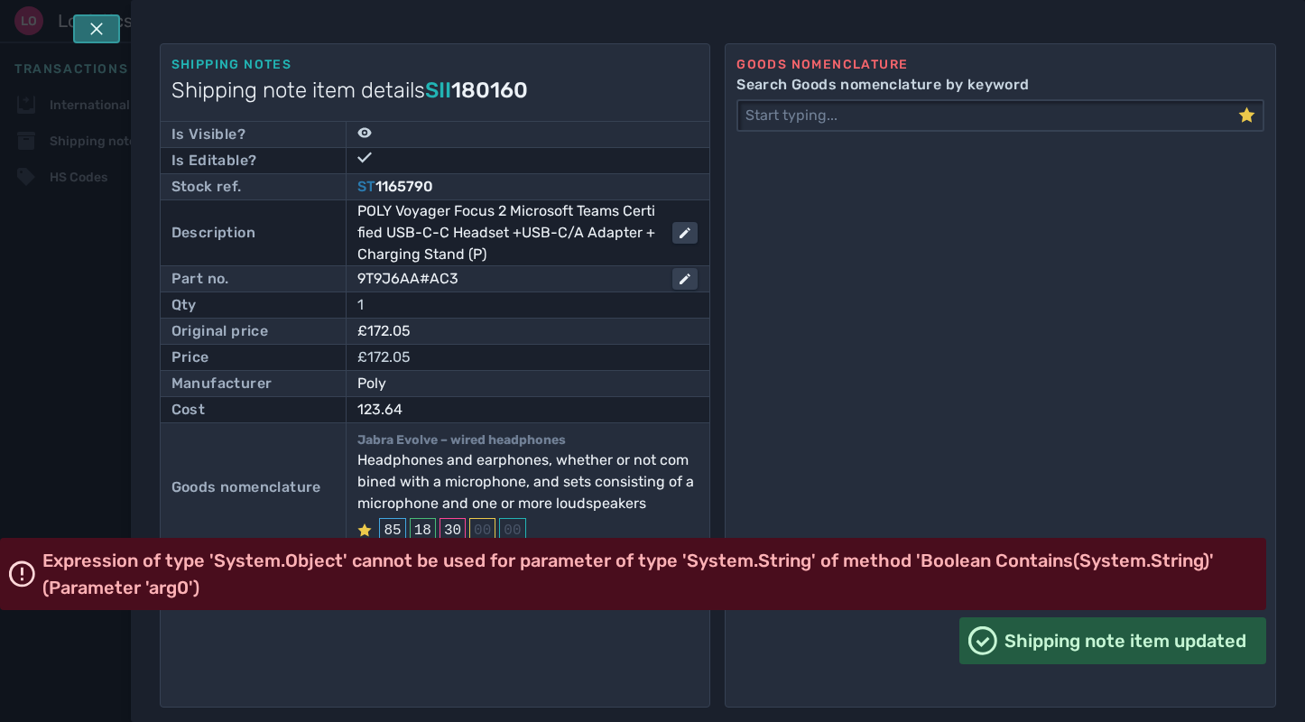
click at [87, 26] on button at bounding box center [96, 28] width 47 height 29
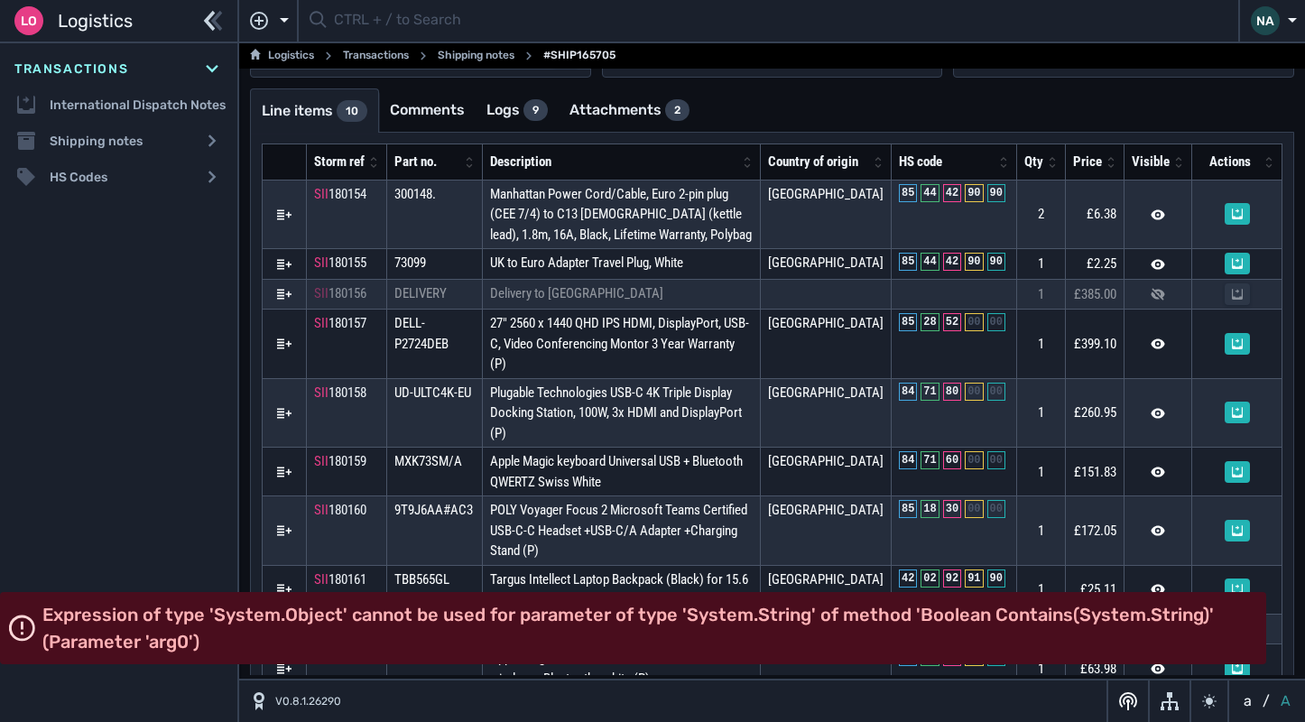
click at [190, 319] on div "Transactions International Dispatch Notes Shipping notes Shipping notes list HS…" at bounding box center [118, 382] width 237 height 679
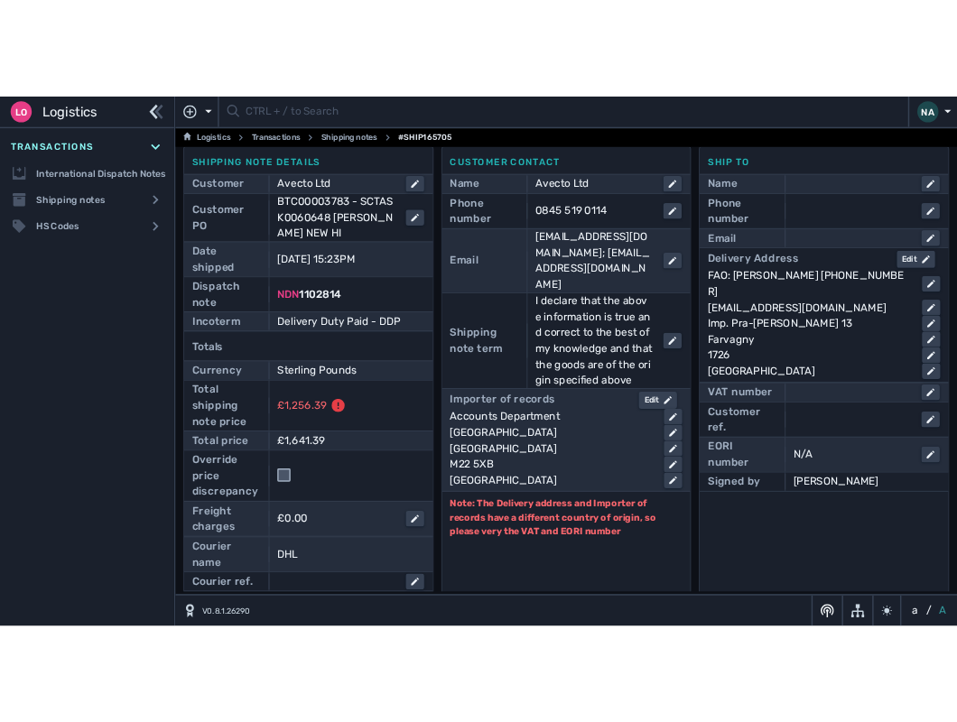
scroll to position [0, 0]
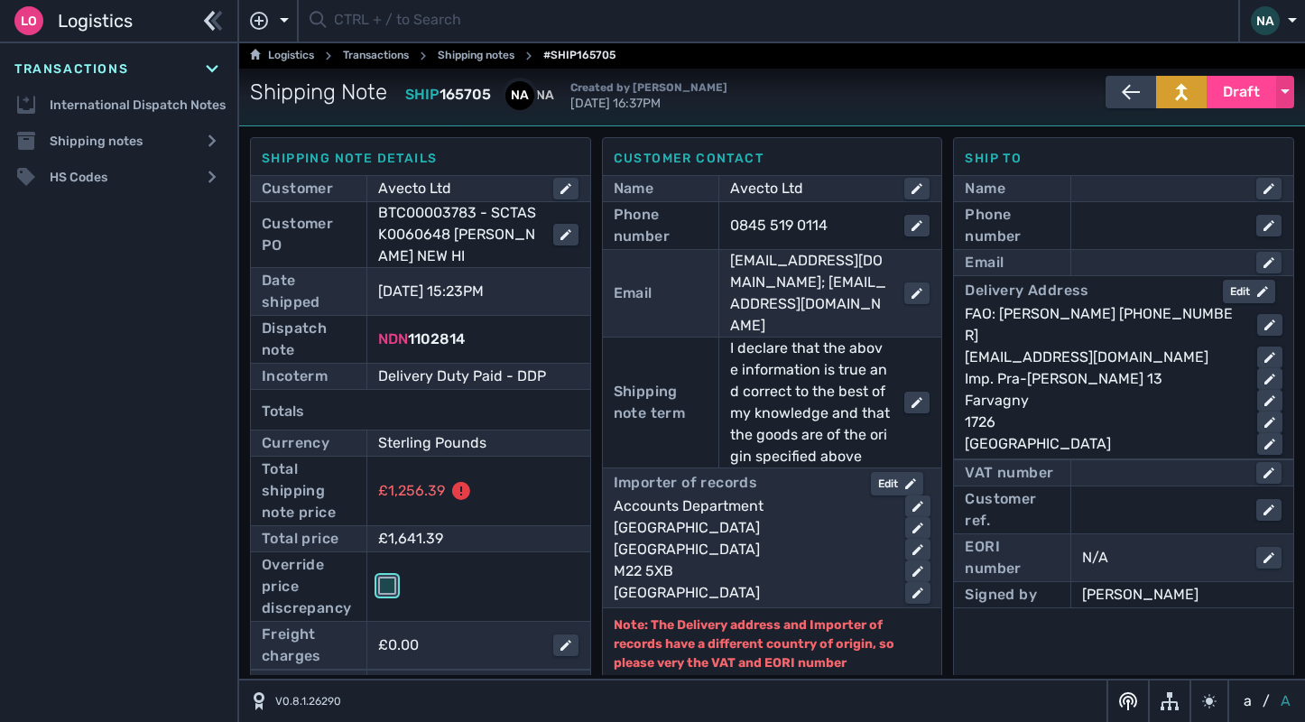
click at [382, 591] on input "checkbox" at bounding box center [387, 586] width 18 height 18
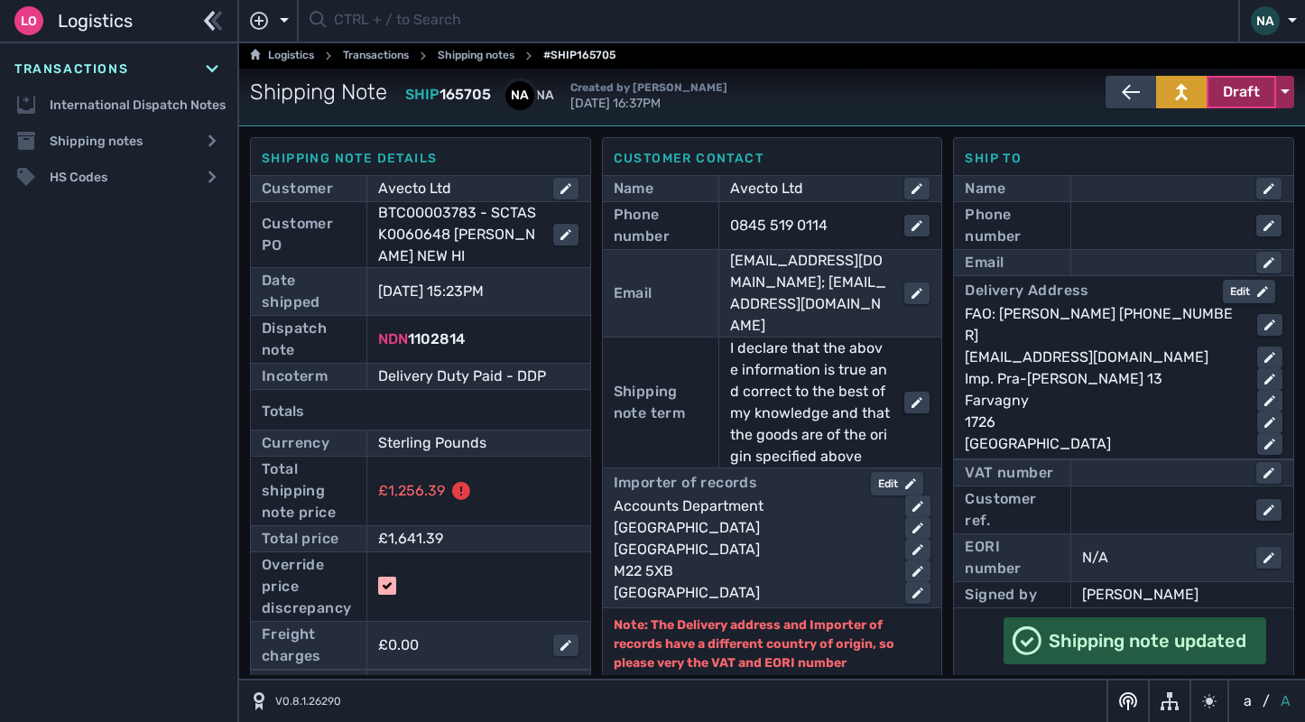
click at [1234, 99] on span "Draft" at bounding box center [1241, 92] width 37 height 22
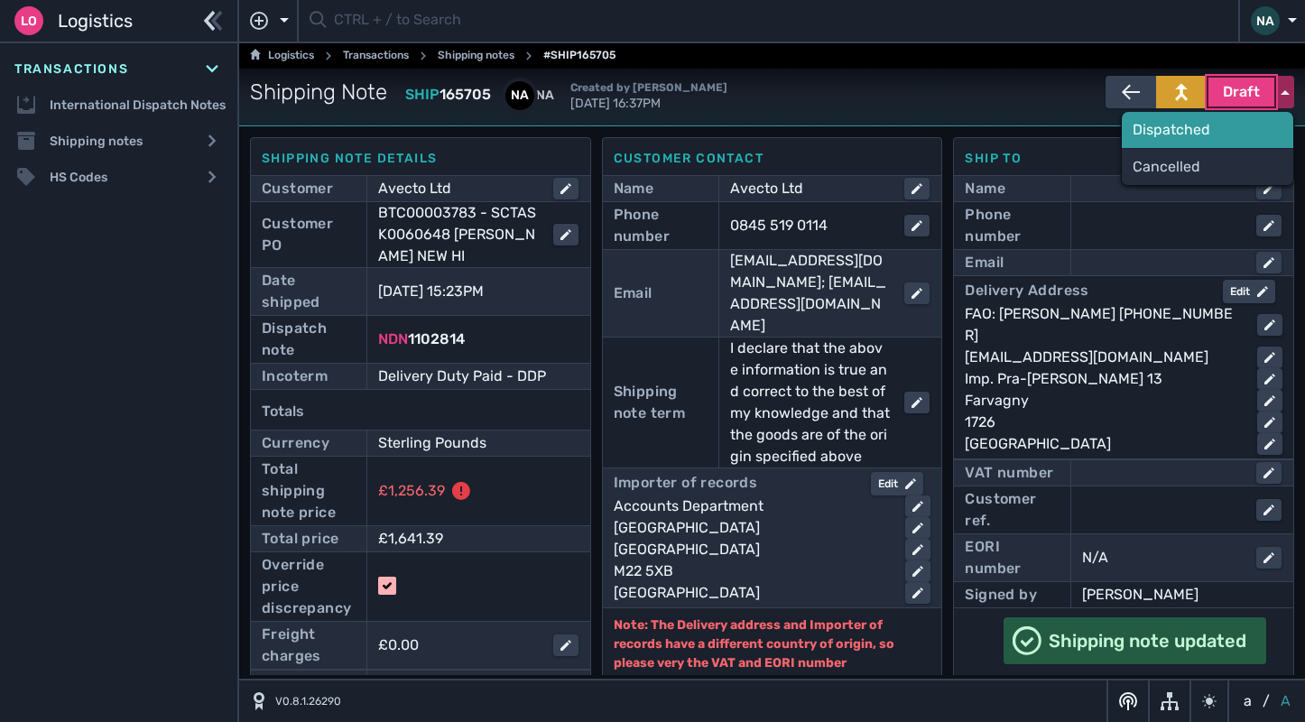
click at [1190, 134] on div "Dispatched" at bounding box center [1207, 130] width 171 height 36
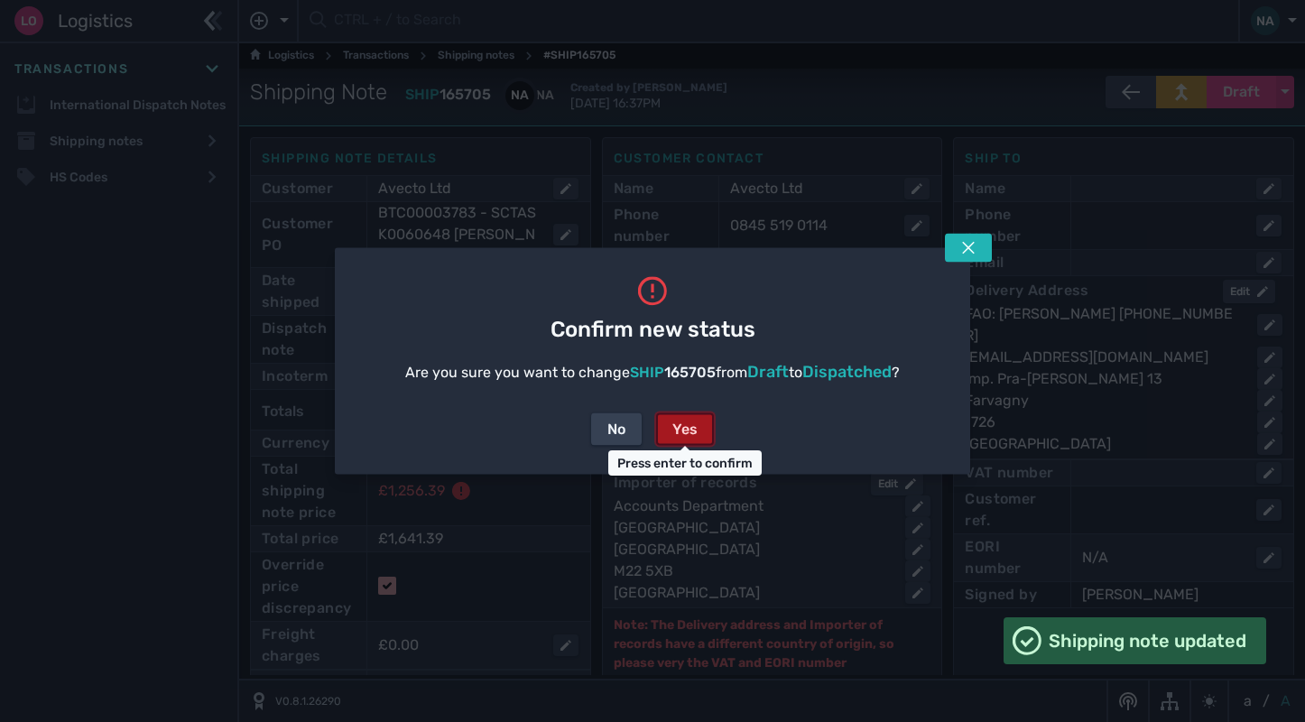
click at [674, 426] on div "Yes" at bounding box center [684, 430] width 25 height 22
checkbox input "false"
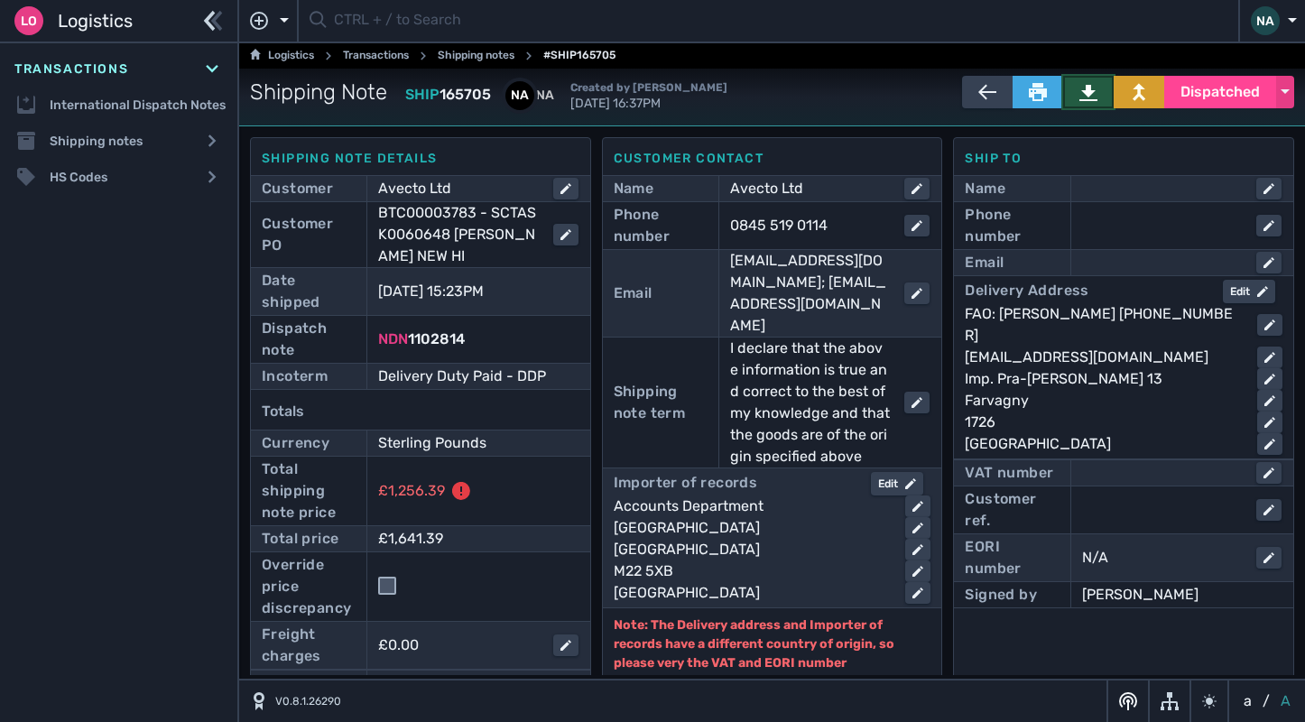
click at [1090, 94] on button at bounding box center [1088, 92] width 51 height 32
